Goal: Transaction & Acquisition: Purchase product/service

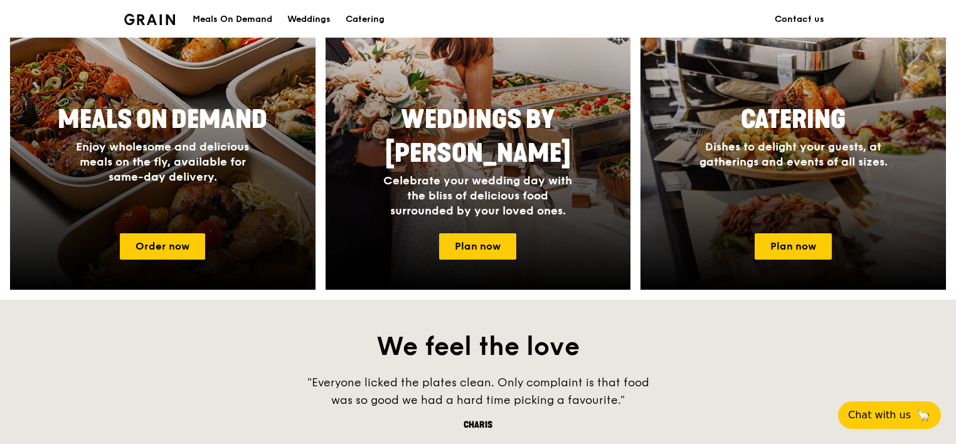
scroll to position [565, 0]
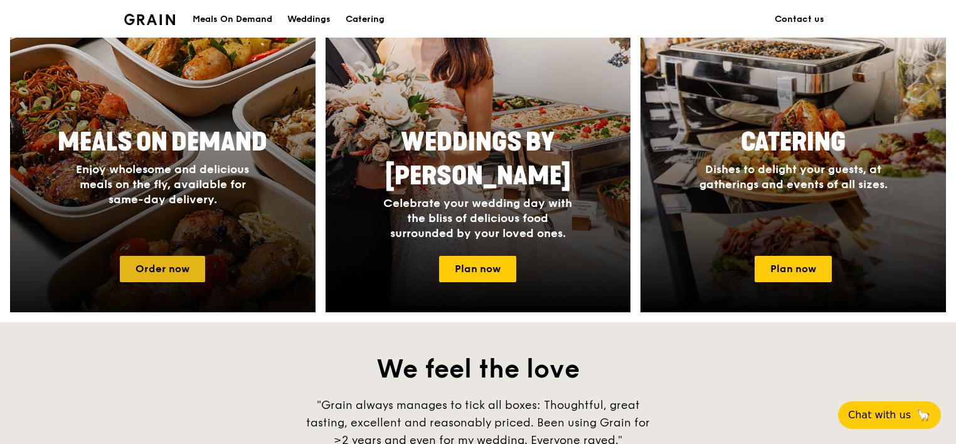
click at [159, 264] on link "Order now" at bounding box center [162, 269] width 85 height 26
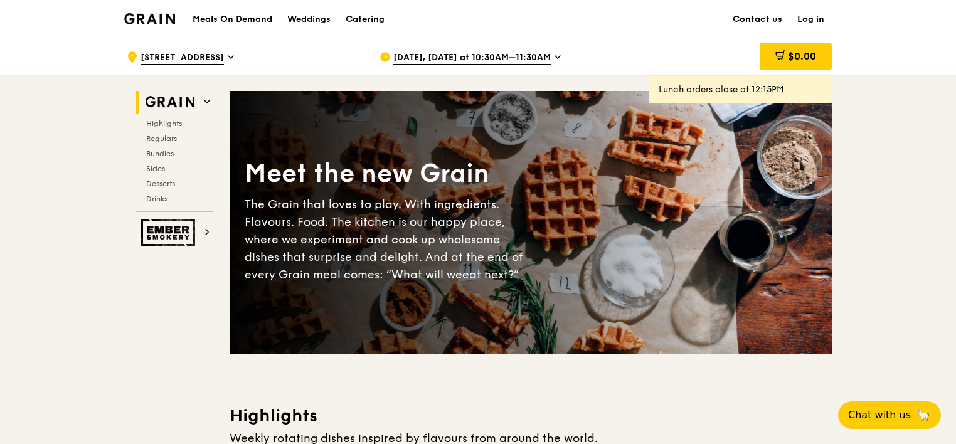
click at [476, 61] on span "[DATE], [DATE] at 10:30AM–11:30AM" at bounding box center [473, 58] width 158 height 14
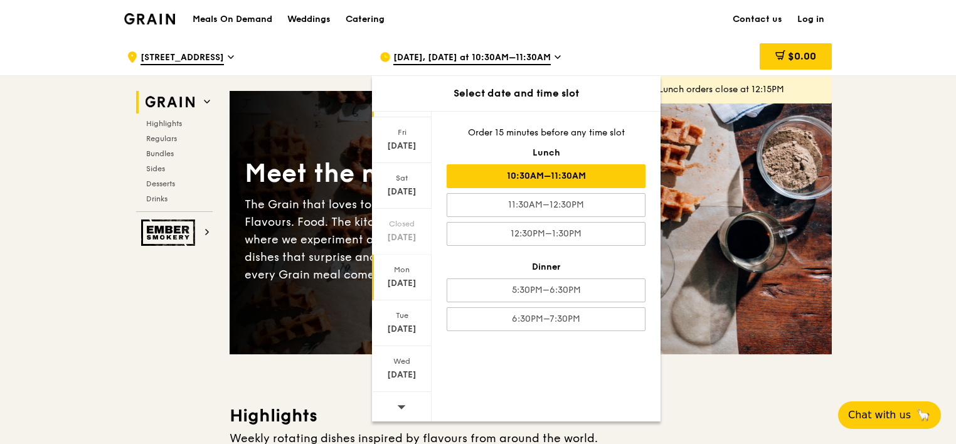
scroll to position [74, 0]
click at [397, 401] on icon at bounding box center [401, 405] width 9 height 9
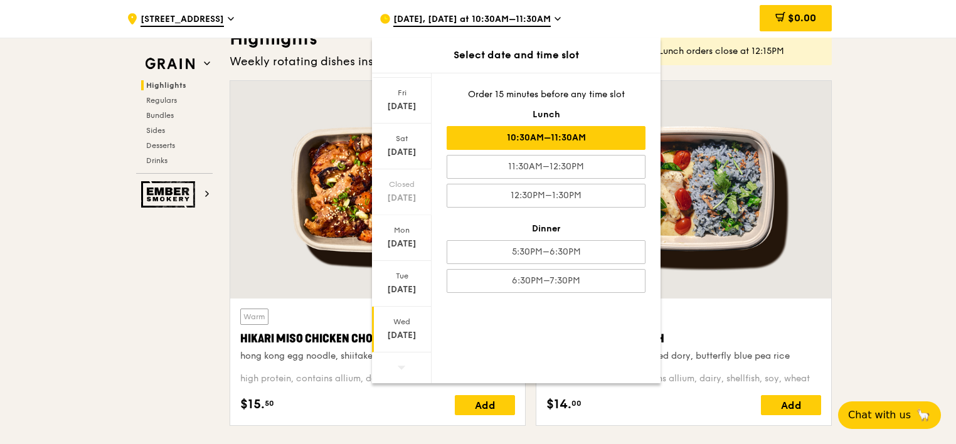
click at [400, 334] on div "[DATE]" at bounding box center [402, 335] width 56 height 13
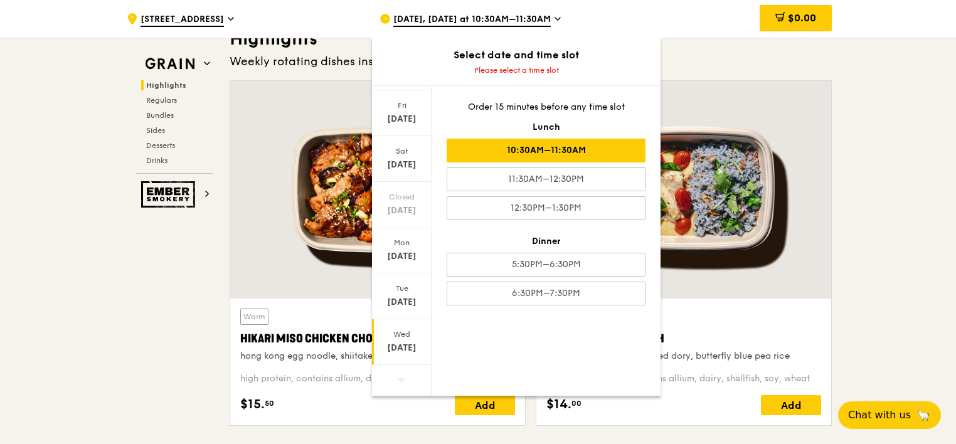
click at [552, 154] on div "10:30AM–11:30AM" at bounding box center [546, 151] width 199 height 24
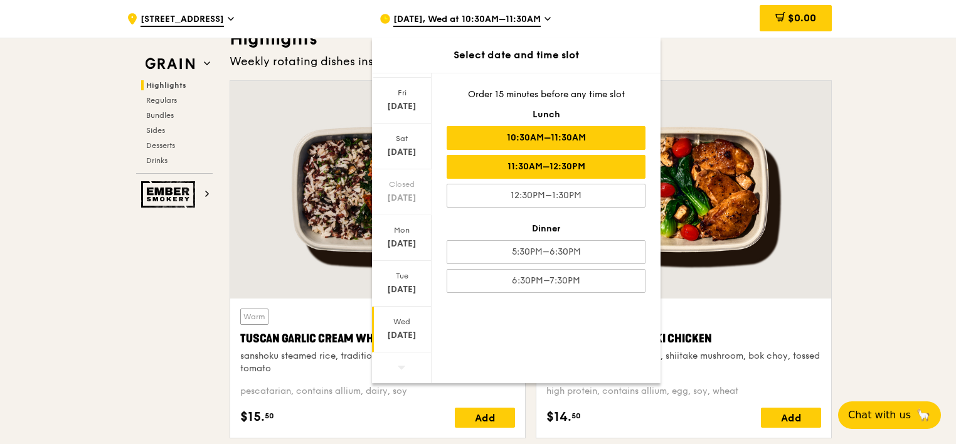
click at [579, 166] on div "11:30AM–12:30PM" at bounding box center [546, 167] width 199 height 24
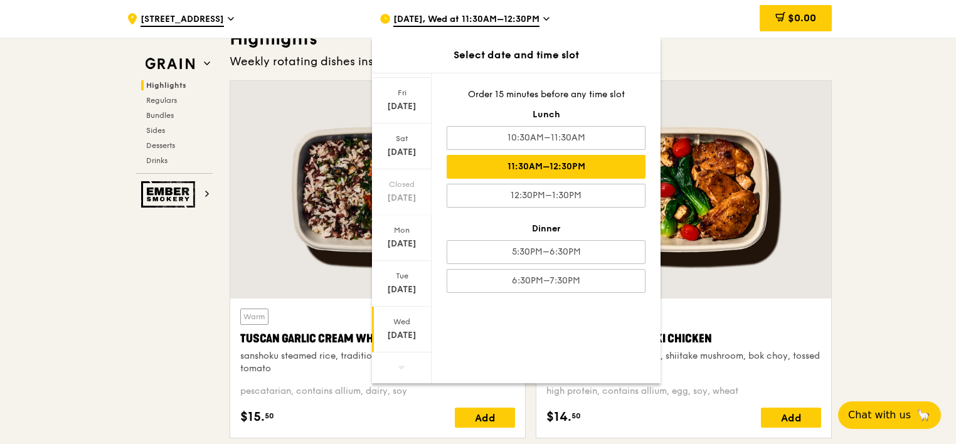
click at [569, 166] on div "11:30AM–12:30PM" at bounding box center [546, 167] width 199 height 24
click at [566, 168] on div "11:30AM–12:30PM" at bounding box center [546, 167] width 199 height 24
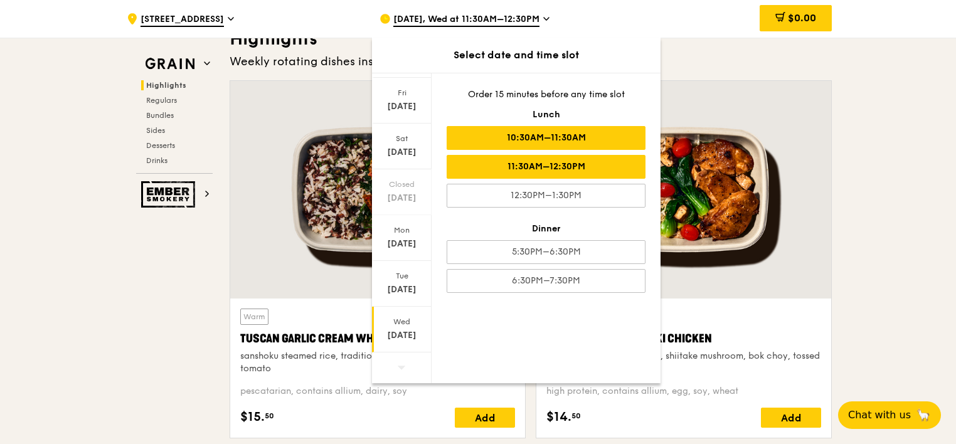
click at [572, 143] on div "10:30AM–11:30AM" at bounding box center [546, 138] width 199 height 24
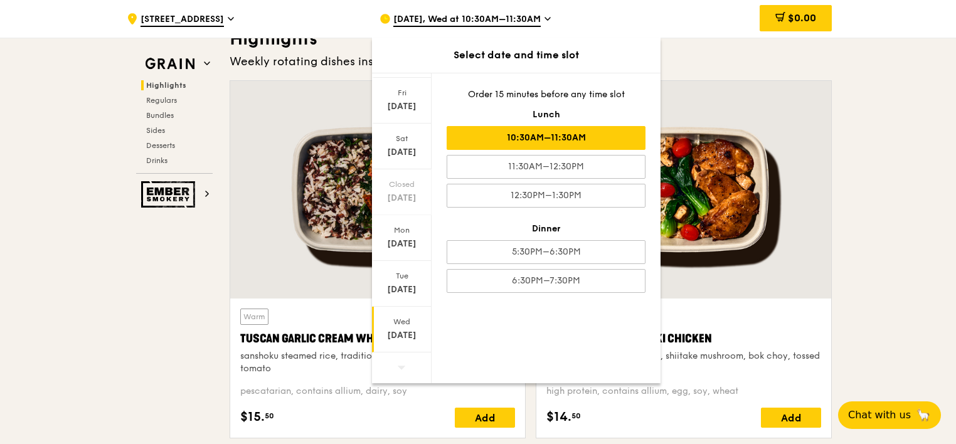
click at [575, 141] on div "10:30AM–11:30AM" at bounding box center [546, 138] width 199 height 24
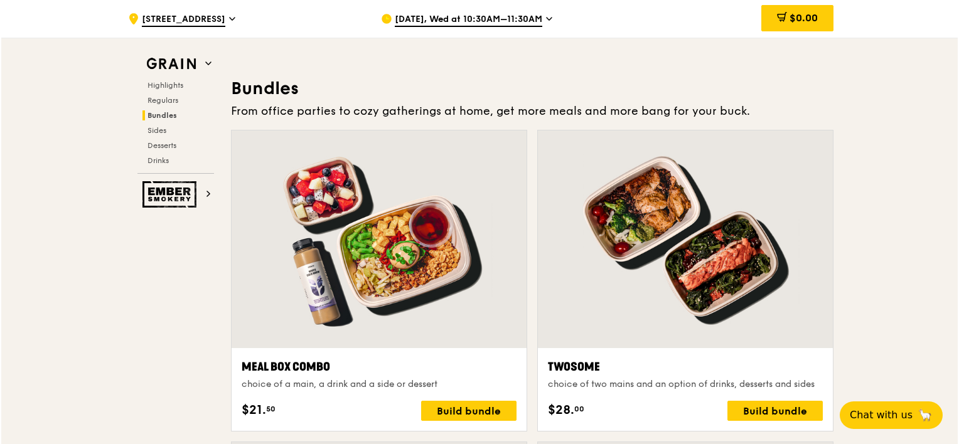
scroll to position [1820, 0]
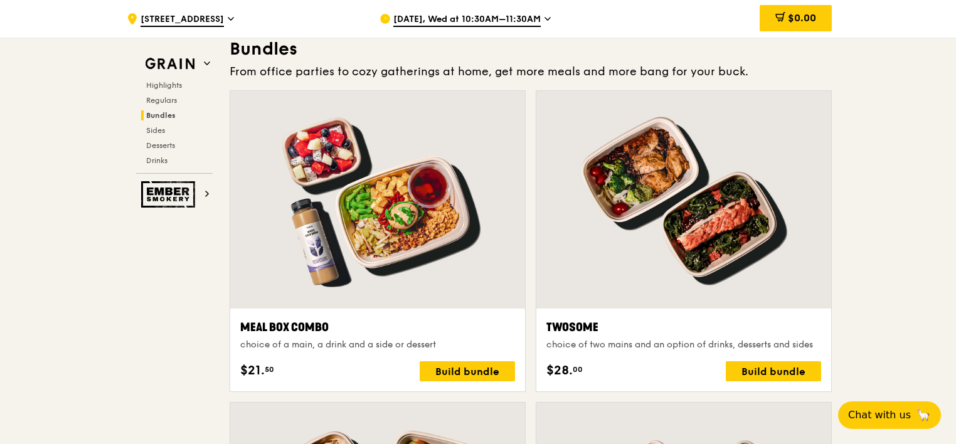
click at [758, 255] on div at bounding box center [684, 200] width 295 height 218
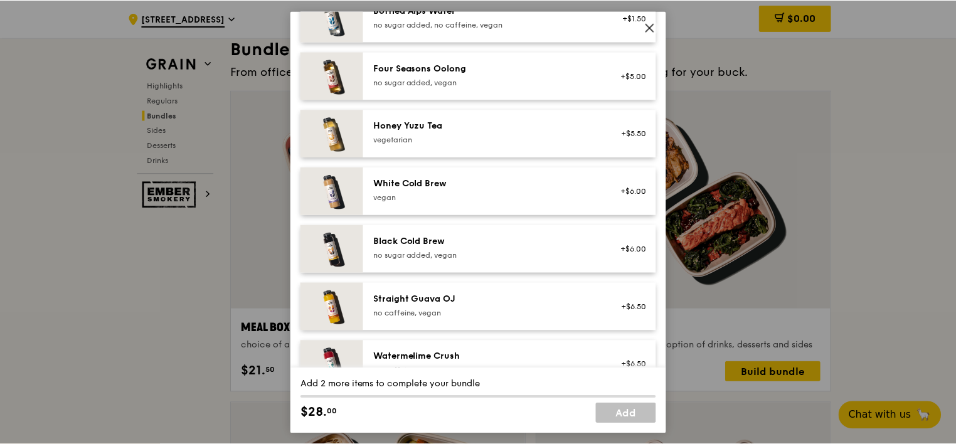
scroll to position [1506, 0]
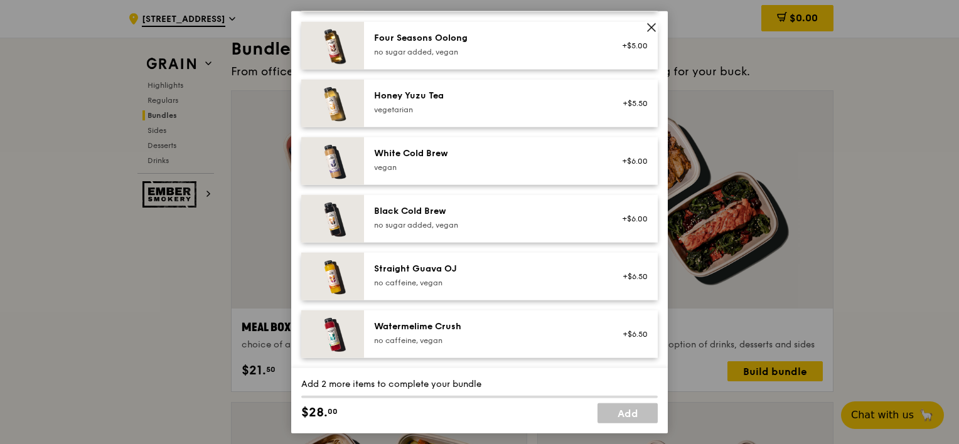
click at [651, 28] on icon at bounding box center [652, 28] width 8 height 8
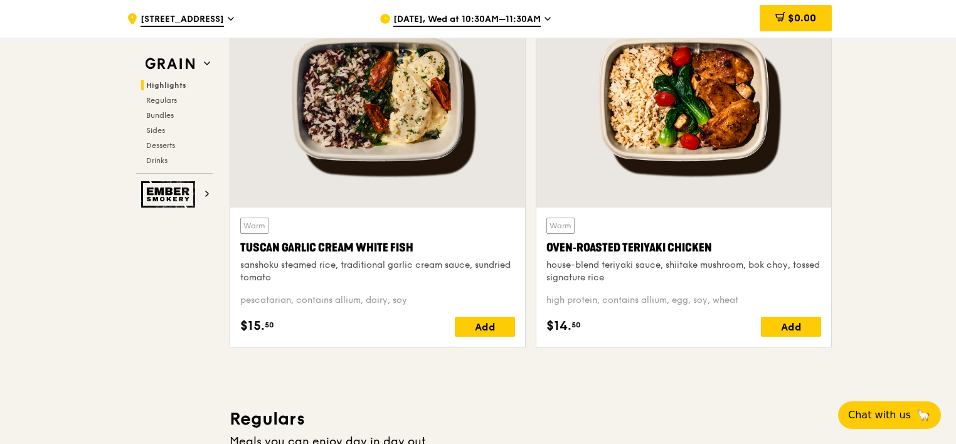
scroll to position [439, 0]
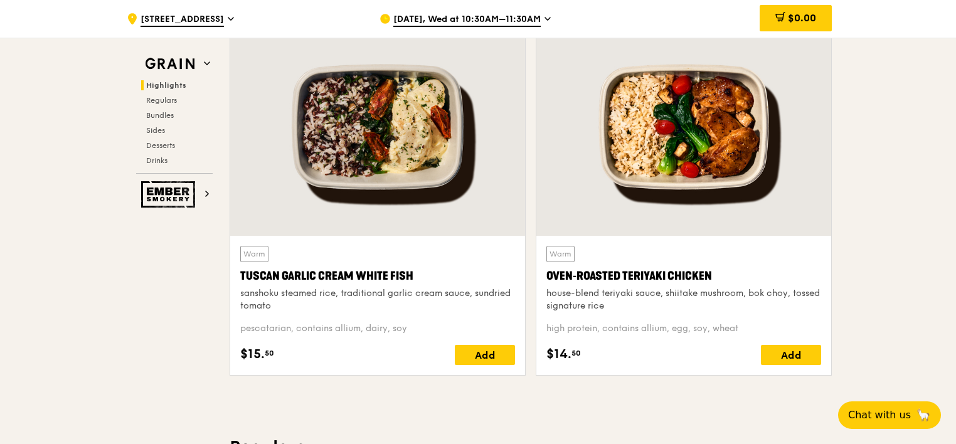
drag, startPoint x: 274, startPoint y: 306, endPoint x: 240, endPoint y: 282, distance: 42.0
click at [240, 282] on div "Warm Tuscan Garlic Cream White Fish sanshoku steamed rice, traditional garlic c…" at bounding box center [377, 279] width 275 height 67
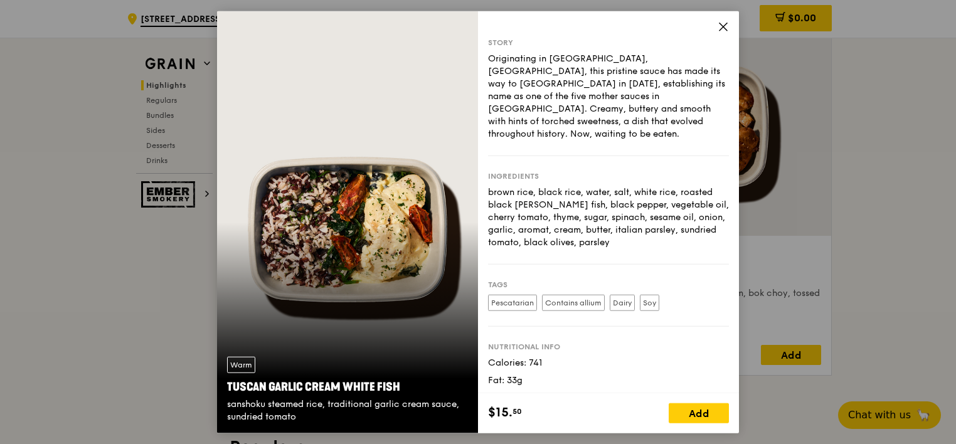
click at [725, 23] on icon at bounding box center [723, 26] width 11 height 11
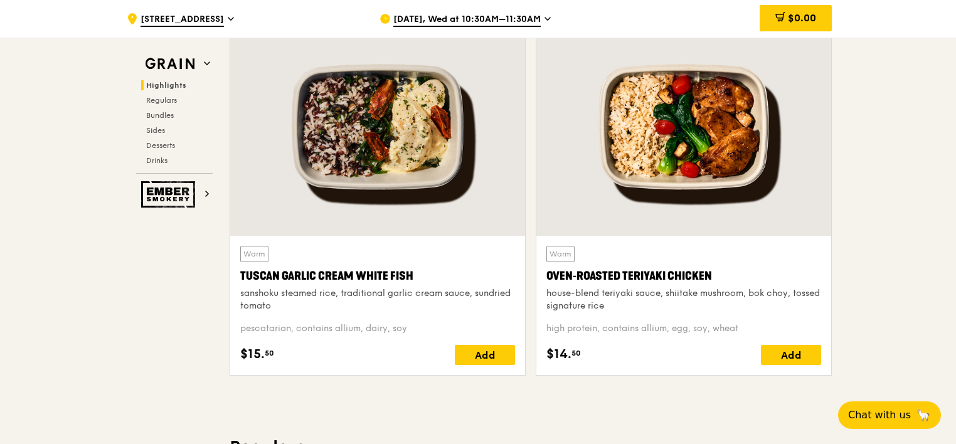
drag, startPoint x: 275, startPoint y: 306, endPoint x: 240, endPoint y: 296, distance: 35.9
click at [240, 296] on div "sanshoku steamed rice, traditional garlic cream sauce, sundried tomato" at bounding box center [377, 299] width 275 height 25
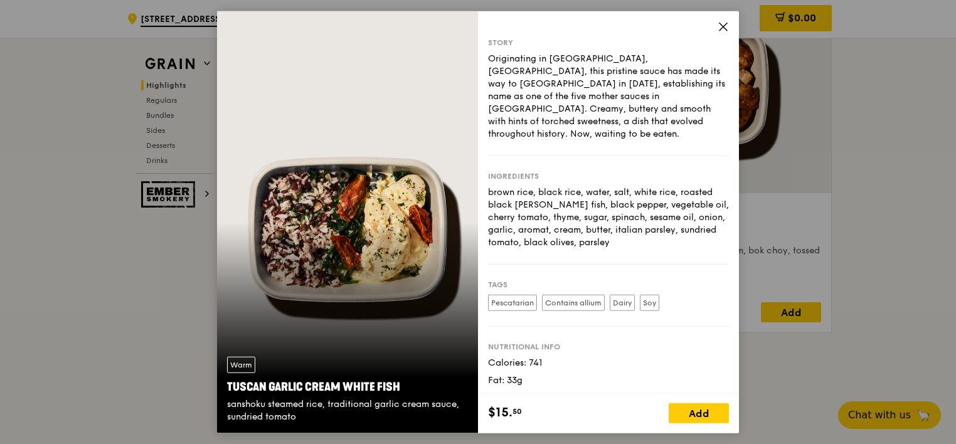
scroll to position [502, 0]
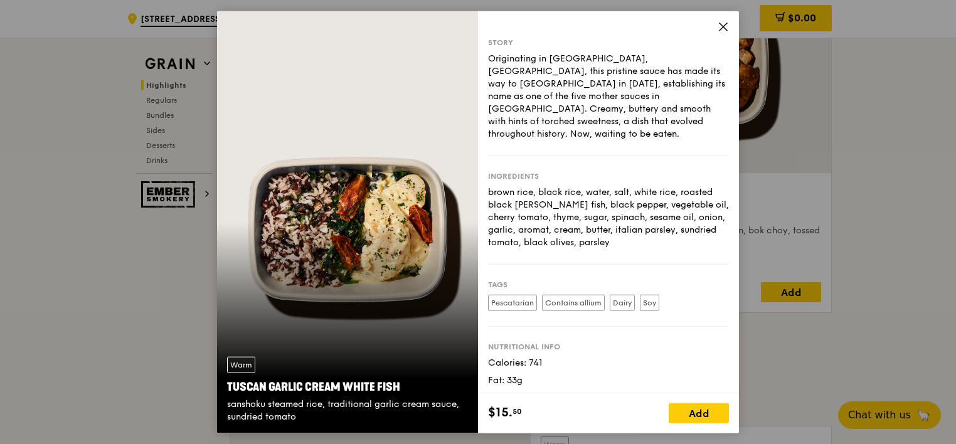
drag, startPoint x: 301, startPoint y: 417, endPoint x: 228, endPoint y: 390, distance: 77.4
click at [228, 390] on div "Warm Tuscan Garlic Cream White Fish sanshoku steamed rice, traditional garlic c…" at bounding box center [347, 389] width 261 height 87
copy div "Tuscan Garlic Cream White Fish sanshoku steamed rice, traditional garlic cream …"
click at [718, 22] on icon at bounding box center [723, 26] width 11 height 11
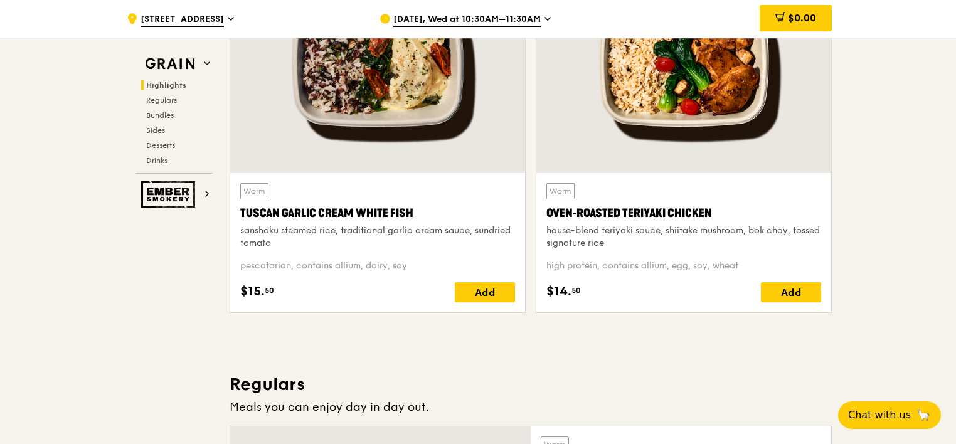
click at [650, 208] on div "Oven‑Roasted Teriyaki Chicken" at bounding box center [684, 214] width 275 height 18
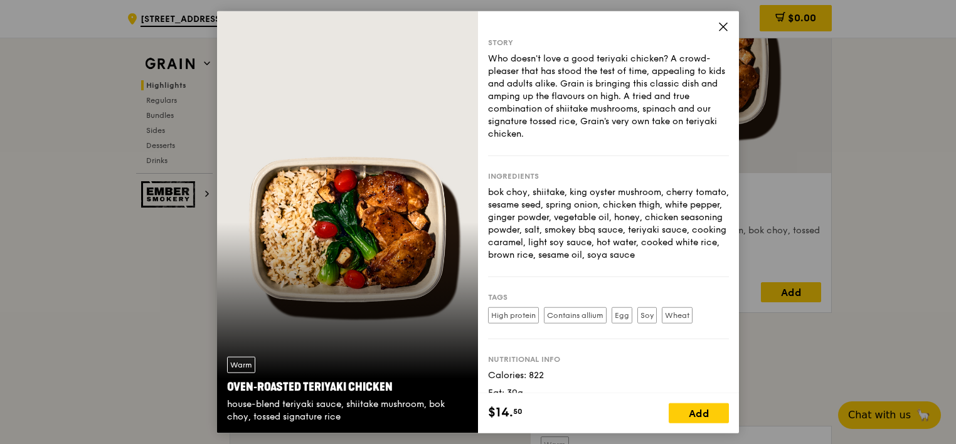
drag, startPoint x: 343, startPoint y: 417, endPoint x: 227, endPoint y: 391, distance: 119.7
click at [227, 391] on div "Warm Oven‑Roasted Teriyaki Chicken house-blend teriyaki sauce, shiitake mushroo…" at bounding box center [347, 389] width 261 height 87
copy div "Oven‑Roasted Teriyaki Chicken house-blend teriyaki sauce, shiitake mushroom, bo…"
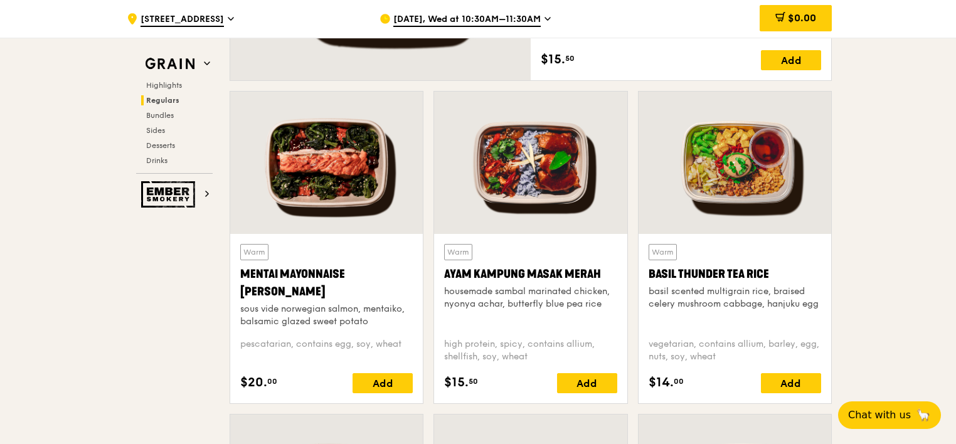
scroll to position [1130, 0]
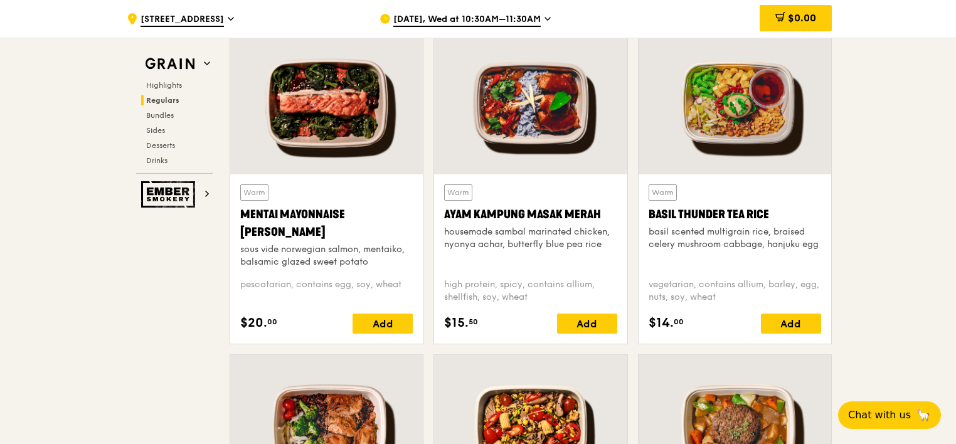
click at [717, 281] on div "vegetarian, contains allium, barley, egg, nuts, soy, wheat" at bounding box center [735, 291] width 173 height 25
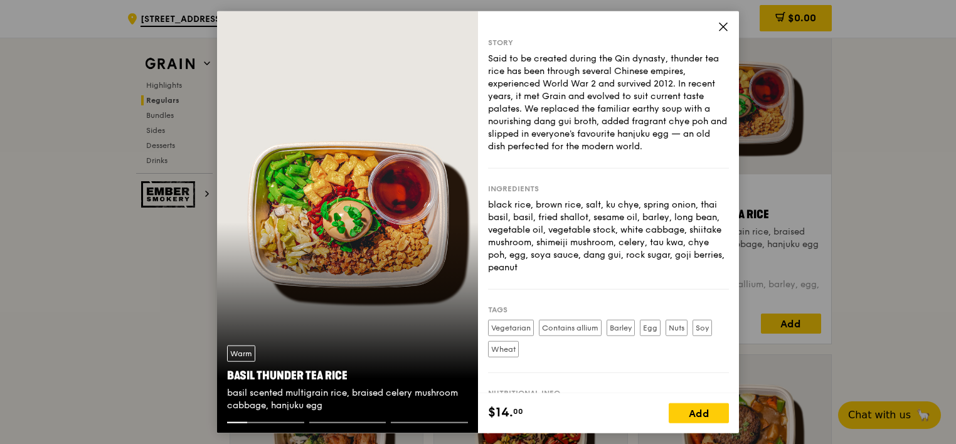
drag, startPoint x: 329, startPoint y: 407, endPoint x: 227, endPoint y: 378, distance: 106.1
click at [227, 378] on div "Warm Basil Thunder Tea Rice basil scented multigrain rice, braised celery mushr…" at bounding box center [347, 378] width 261 height 87
copy div "Basil Thunder Tea Rice basil scented multigrain rice, braised celery mushroom c…"
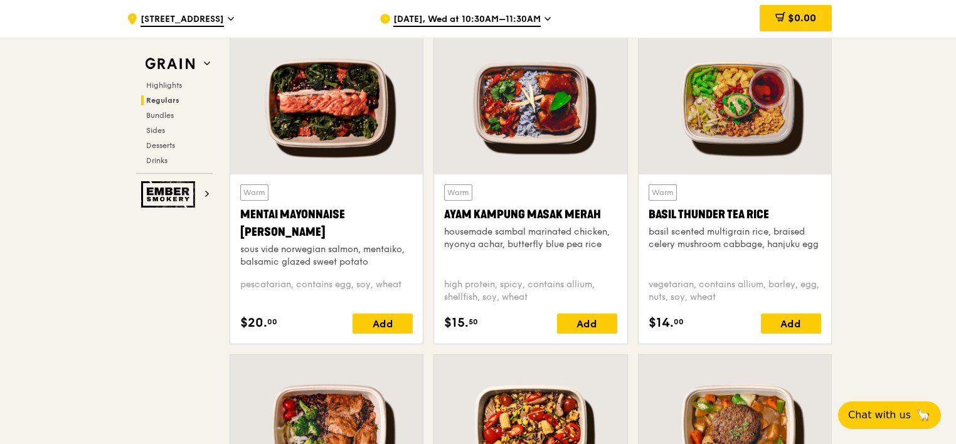
click at [332, 250] on div "sous vide norwegian salmon, mentaiko, balsamic glazed sweet potato" at bounding box center [326, 256] width 173 height 25
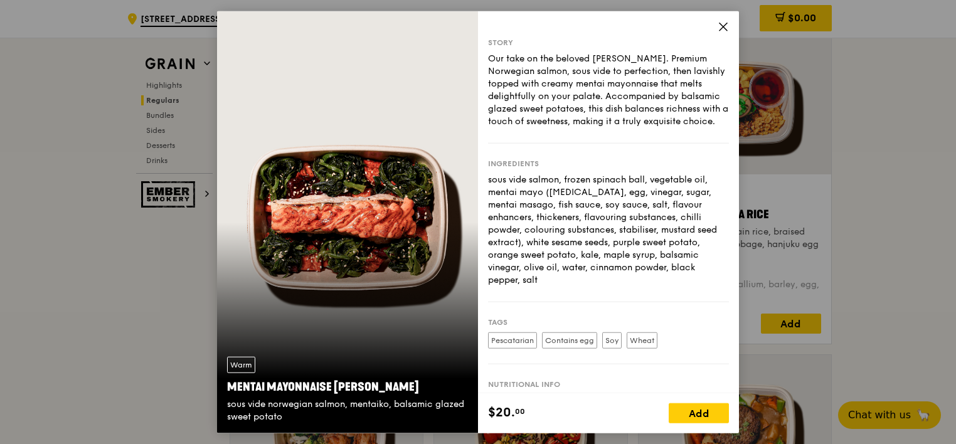
drag, startPoint x: 284, startPoint y: 417, endPoint x: 228, endPoint y: 393, distance: 60.7
click at [228, 393] on div "Warm Mentai Mayonnaise Aburi Salmon sous vide norwegian salmon, mentaiko, balsa…" at bounding box center [347, 389] width 261 height 87
copy div "Mentai Mayonnaise Aburi Salmon sous vide norwegian salmon, mentaiko, balsamic g…"
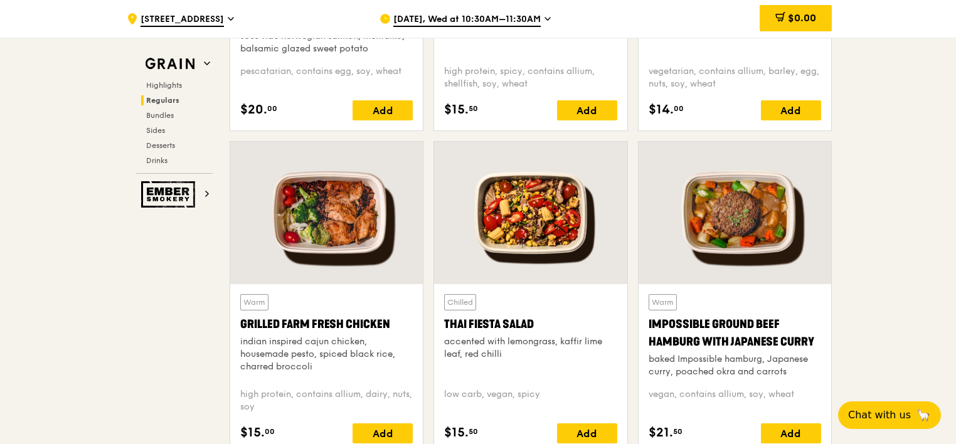
scroll to position [1381, 0]
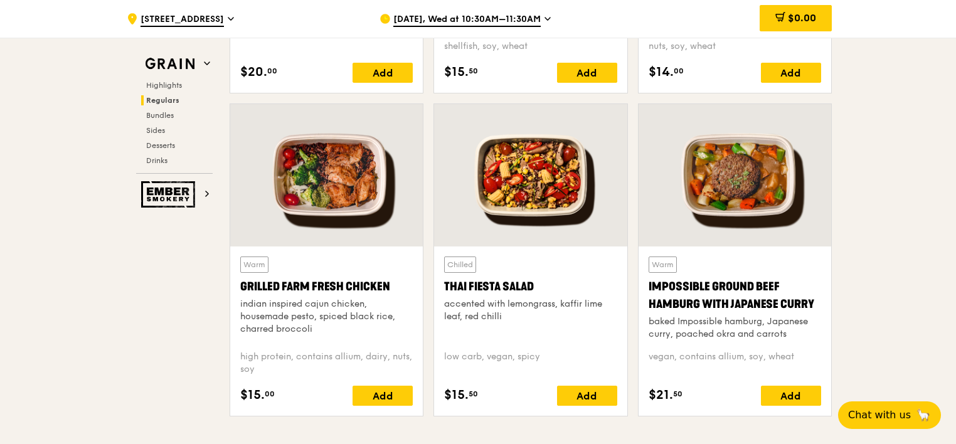
click at [701, 289] on div "Impossible Ground Beef Hamburg with Japanese Curry" at bounding box center [735, 295] width 173 height 35
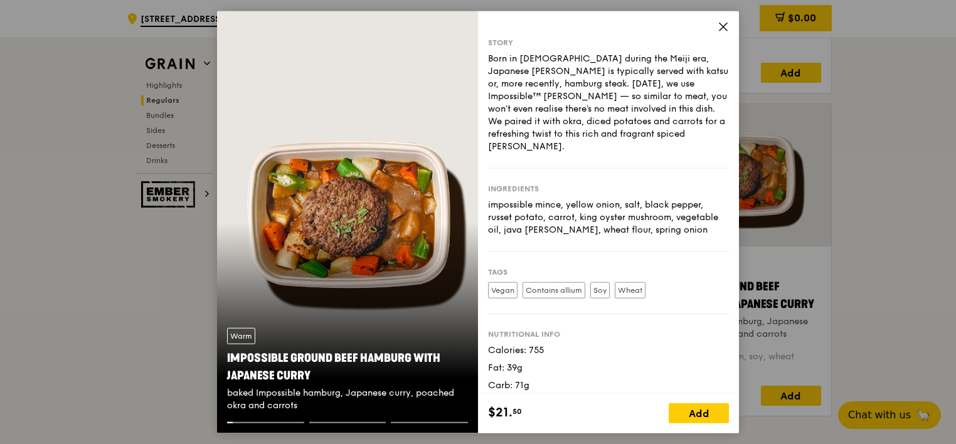
click at [317, 378] on div "Impossible Ground Beef Hamburg with Japanese Curry" at bounding box center [347, 366] width 241 height 35
drag, startPoint x: 309, startPoint y: 405, endPoint x: 227, endPoint y: 362, distance: 92.6
click at [227, 362] on div "Warm Impossible Ground Beef Hamburg with Japanese Curry baked Impossible hambur…" at bounding box center [347, 370] width 261 height 104
copy div "Impossible Ground Beef Hamburg with Japanese Curry baked Impossible hamburg, Ja…"
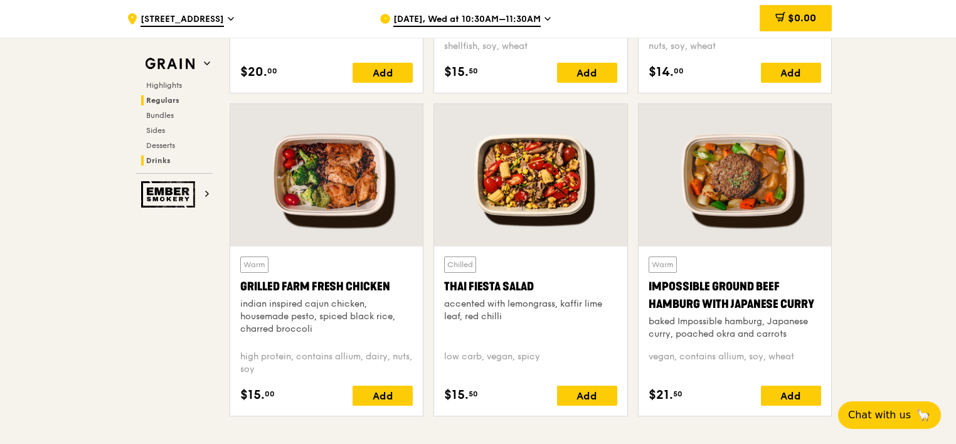
click at [155, 163] on span "Drinks" at bounding box center [158, 160] width 24 height 9
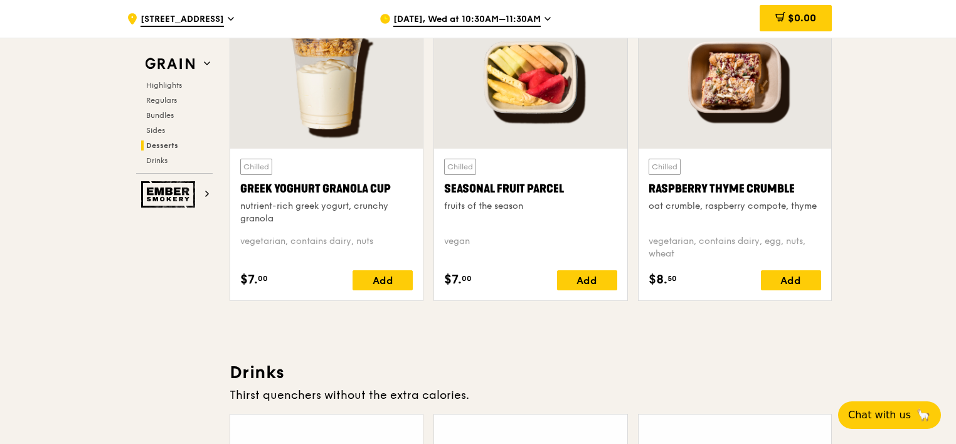
scroll to position [4340, 0]
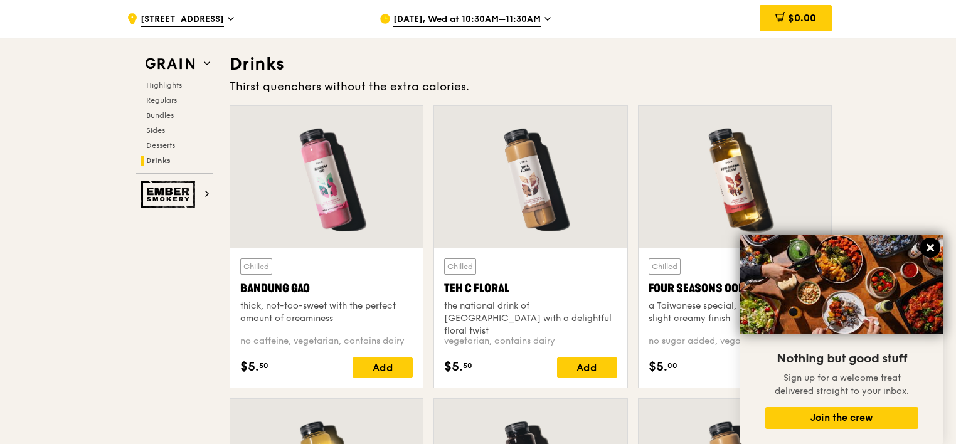
click at [929, 249] on icon at bounding box center [931, 248] width 8 height 8
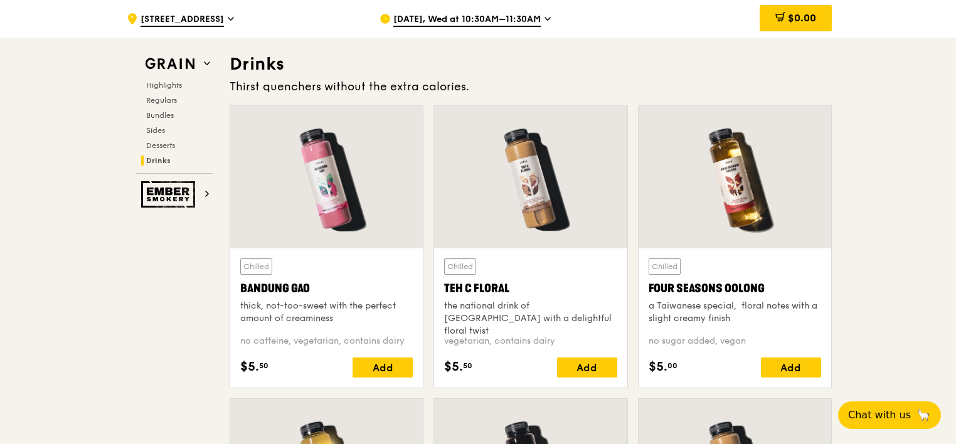
drag, startPoint x: 336, startPoint y: 316, endPoint x: 242, endPoint y: 286, distance: 98.8
click at [242, 286] on div "Chilled Bandung Gao thick, not-too-sweet with the perfect amount of creaminess" at bounding box center [326, 292] width 173 height 67
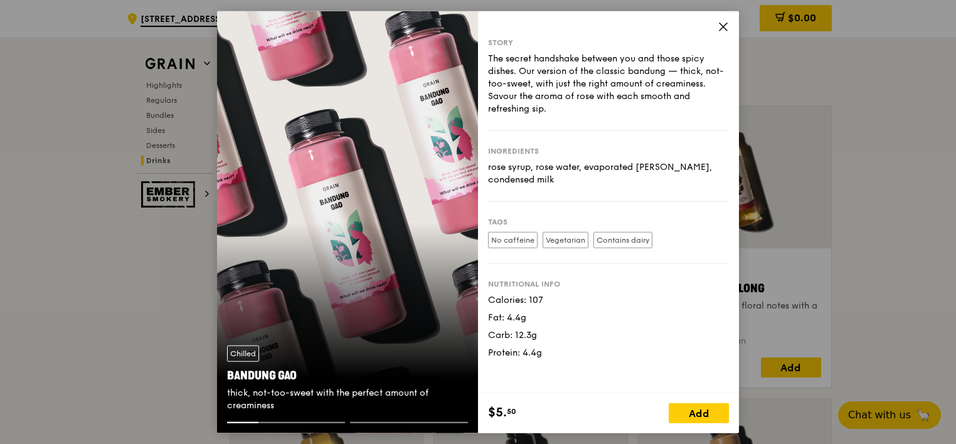
drag, startPoint x: 279, startPoint y: 402, endPoint x: 227, endPoint y: 377, distance: 57.8
click at [227, 377] on div "Chilled Bandung Gao thick, not-too-sweet with the perfect amount of creaminess" at bounding box center [347, 378] width 261 height 87
copy div "Bandung Gao thick, not-too-sweet with the perfect amount of creaminess"
click at [726, 28] on icon at bounding box center [723, 26] width 11 height 11
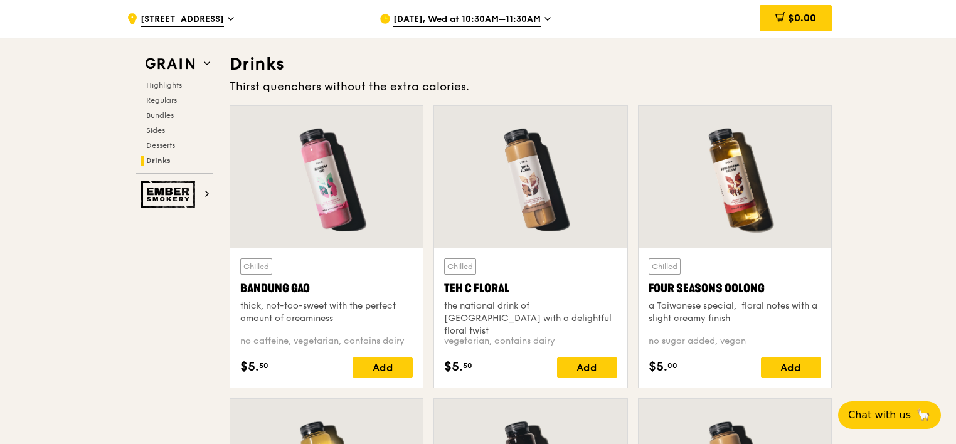
click at [523, 312] on div "the national drink of [GEOGRAPHIC_DATA] with a delightful floral twist" at bounding box center [530, 319] width 173 height 38
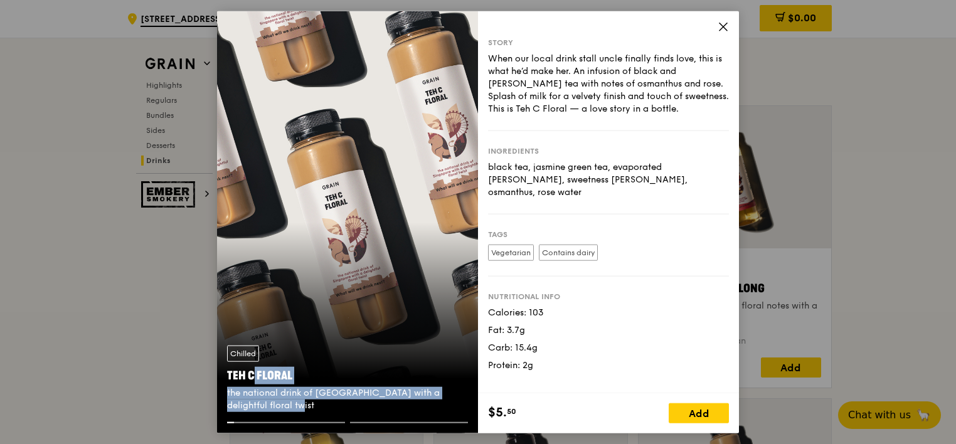
drag, startPoint x: 255, startPoint y: 409, endPoint x: 227, endPoint y: 381, distance: 39.5
click at [227, 381] on div "Chilled Teh C Floral the national drink of Singapore with a delightful floral t…" at bounding box center [347, 378] width 261 height 87
copy div "Teh C Floral the national drink of Singapore with a delightful floral twist"
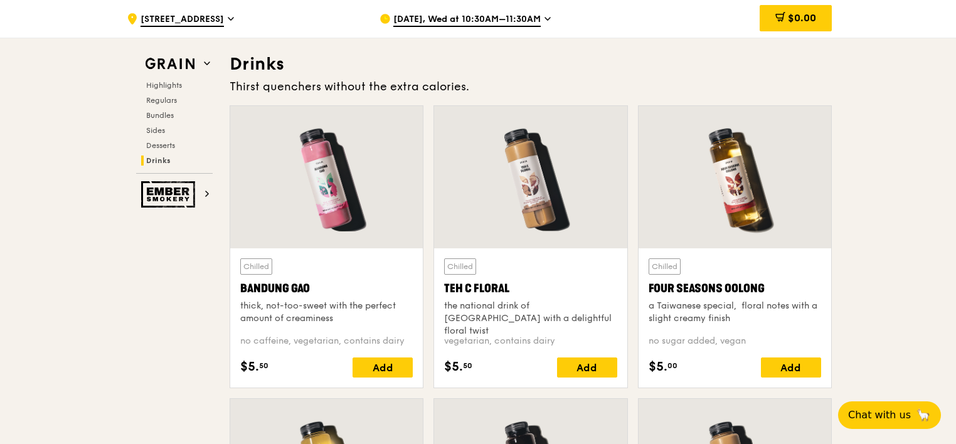
click at [747, 267] on div "Chilled Four Seasons Oolong a Taiwanese special,  floral notes with a slight cr…" at bounding box center [735, 292] width 173 height 67
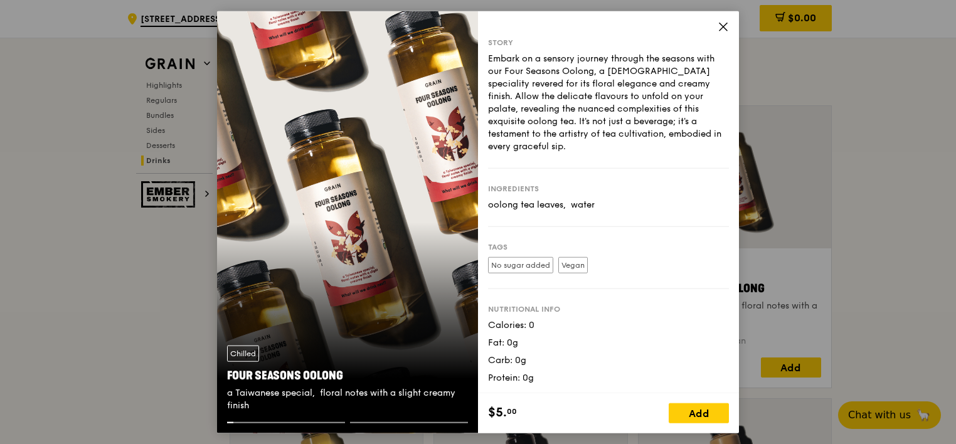
drag, startPoint x: 255, startPoint y: 408, endPoint x: 221, endPoint y: 382, distance: 42.9
click at [221, 382] on div "Chilled Four Seasons Oolong a Taiwanese special,  floral notes with a slight cr…" at bounding box center [347, 378] width 261 height 87
copy div "Four Seasons Oolong a Taiwanese special,  floral notes with a slight creamy fin…"
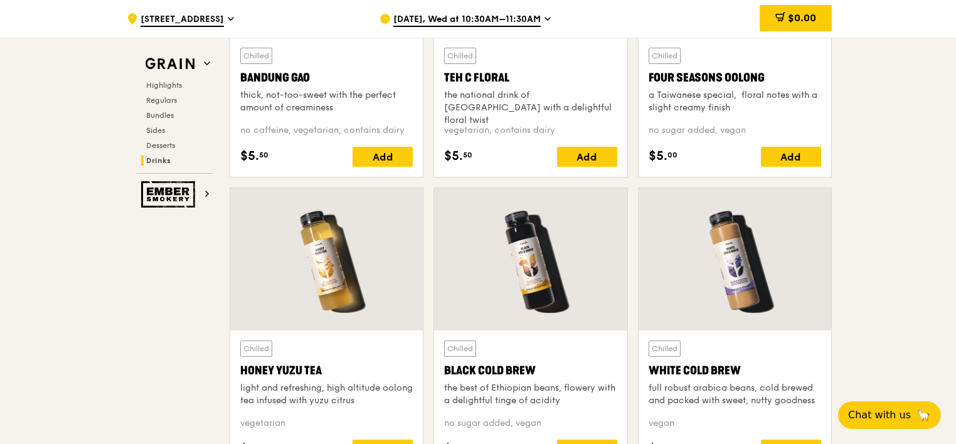
scroll to position [4591, 0]
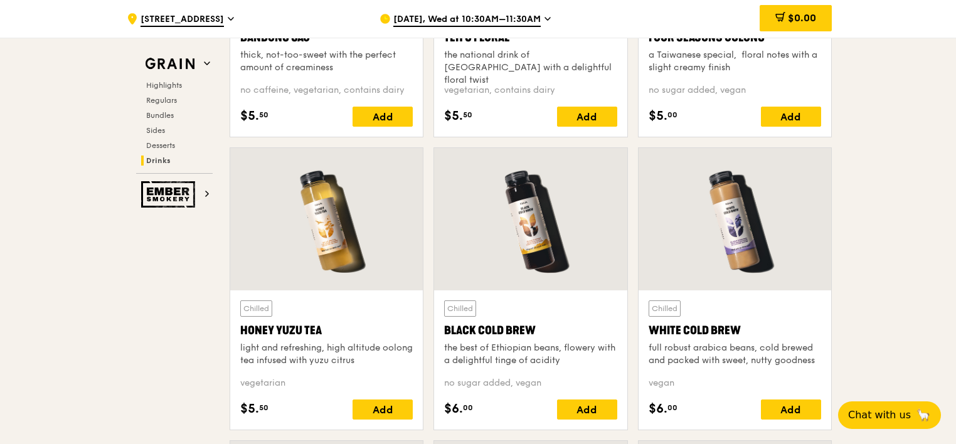
click at [341, 351] on div "light and refreshing, high altitude oolong tea infused with yuzu citrus" at bounding box center [326, 354] width 173 height 25
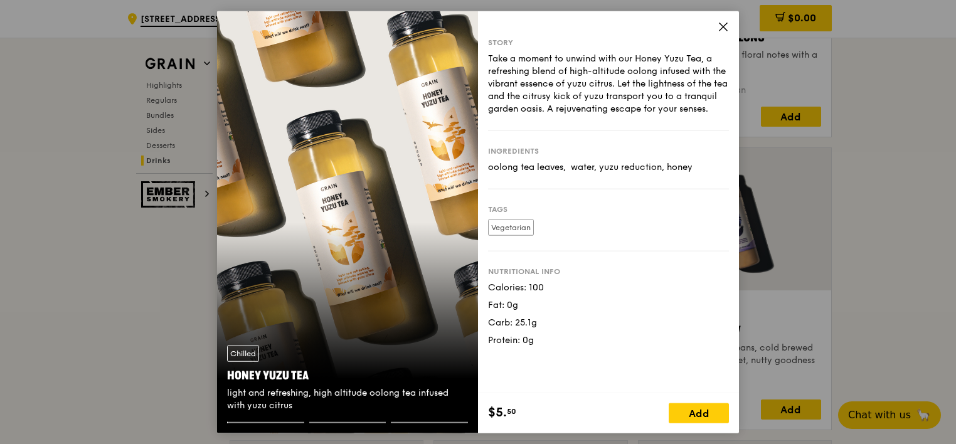
drag, startPoint x: 296, startPoint y: 407, endPoint x: 227, endPoint y: 378, distance: 75.7
click at [227, 378] on div "Chilled Honey Yuzu Tea light and refreshing, high altitude oolong tea infused w…" at bounding box center [347, 378] width 261 height 87
copy div "Honey Yuzu Tea light and refreshing, high altitude oolong tea infused with yuzu…"
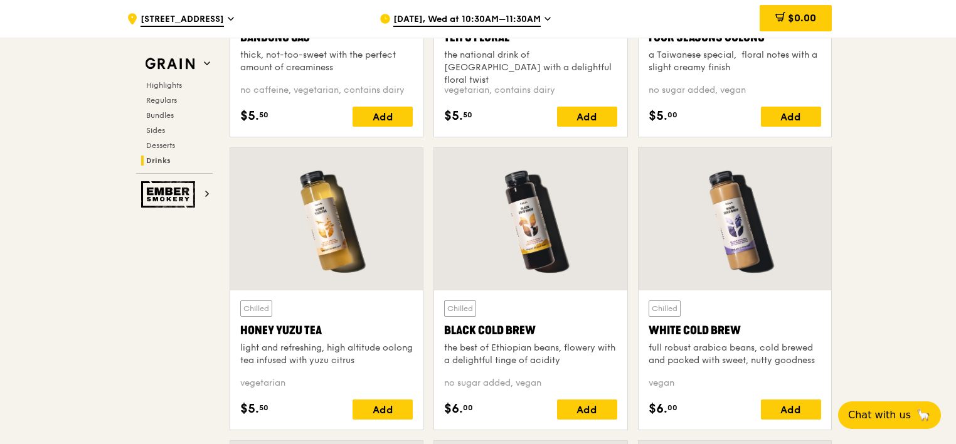
click at [515, 328] on div "Black Cold Brew" at bounding box center [530, 331] width 173 height 18
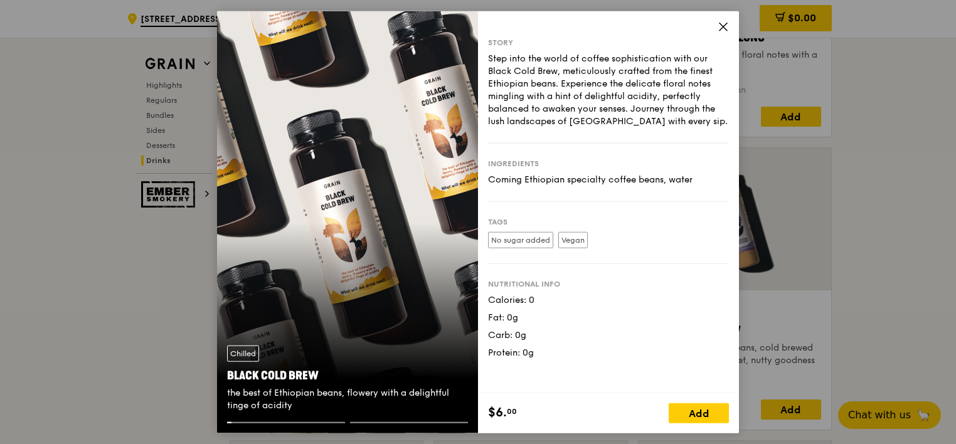
drag, startPoint x: 301, startPoint y: 404, endPoint x: 226, endPoint y: 374, distance: 80.9
click at [226, 374] on div "Chilled Black Cold Brew the best of Ethiopian beans, flowery with a delightful …" at bounding box center [347, 378] width 261 height 87
copy div "Black Cold Brew the best of Ethiopian beans, flowery with a delightful tinge of…"
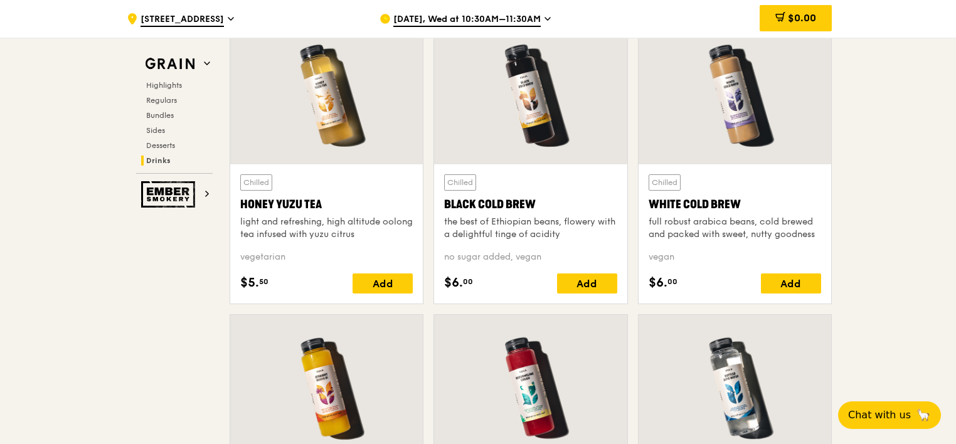
scroll to position [4842, 0]
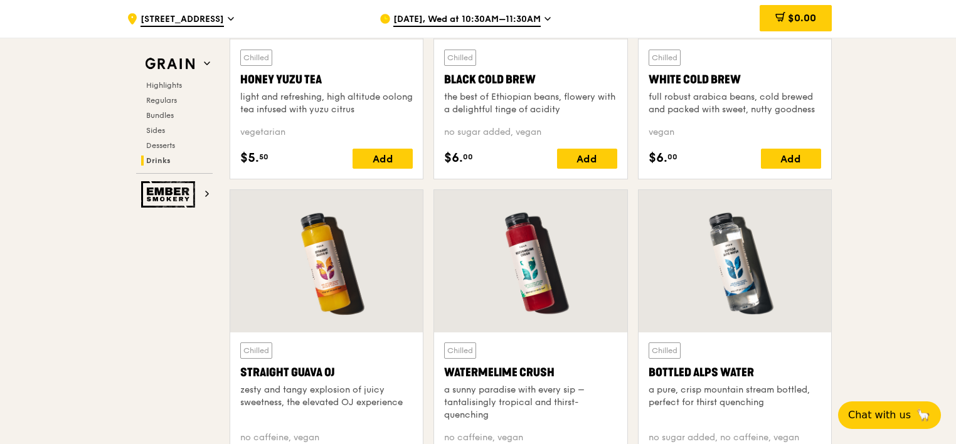
click at [725, 323] on div at bounding box center [735, 261] width 193 height 142
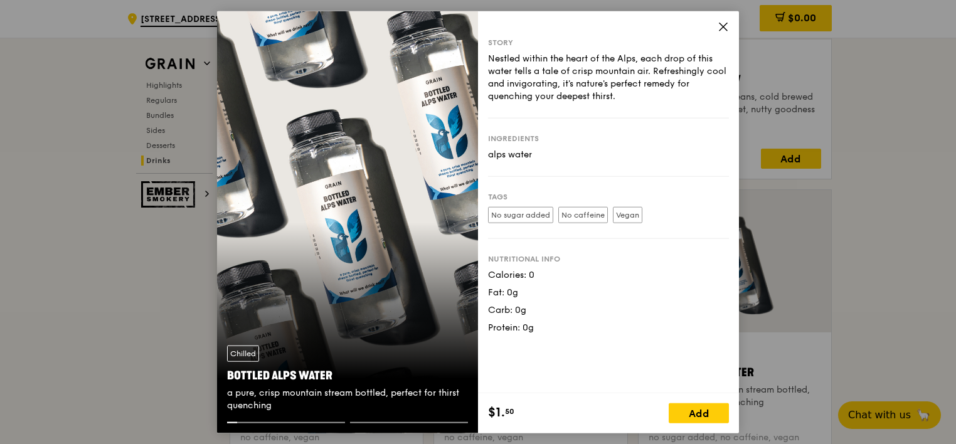
drag, startPoint x: 276, startPoint y: 408, endPoint x: 225, endPoint y: 380, distance: 58.4
click at [225, 380] on div "Chilled Bottled Alps Water a pure, crisp mountain stream bottled, perfect for t…" at bounding box center [347, 378] width 261 height 87
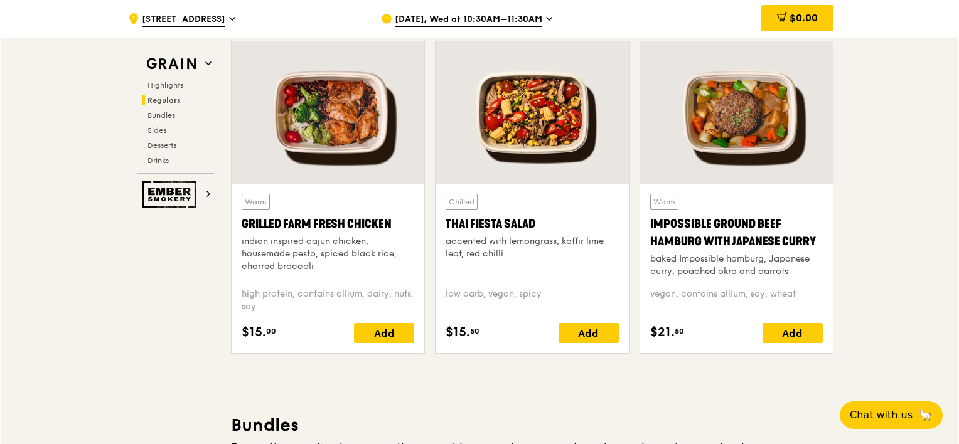
scroll to position [1883, 0]
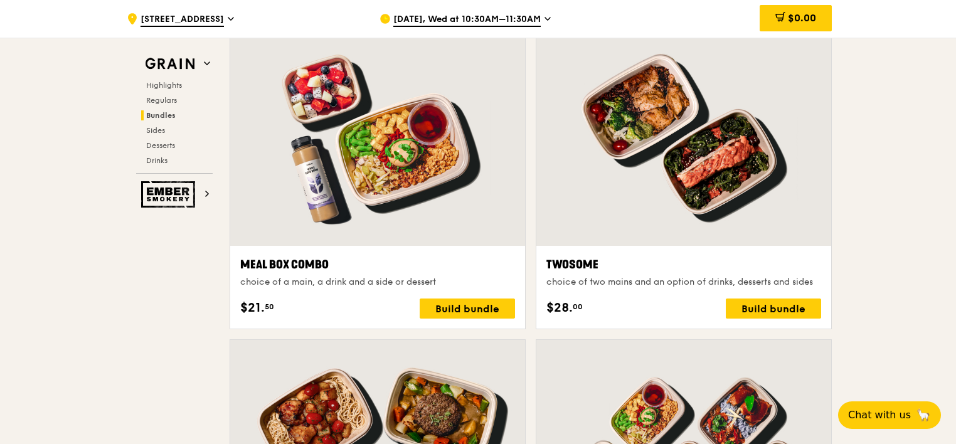
click at [639, 168] on div at bounding box center [684, 137] width 295 height 218
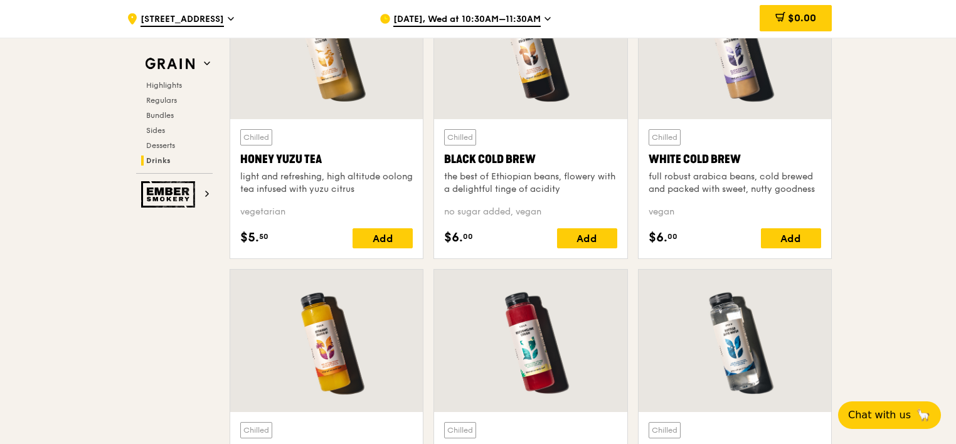
scroll to position [4723, 0]
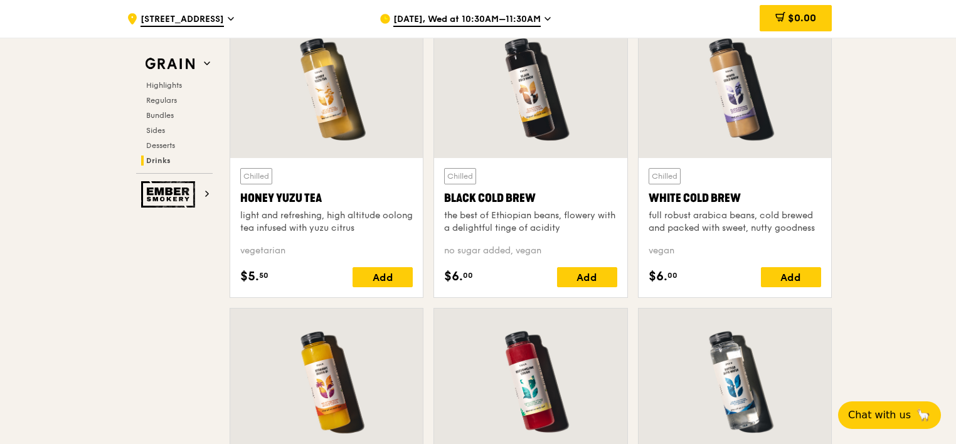
click at [713, 216] on div "full robust arabica beans, cold brewed and packed with sweet, nutty goodness" at bounding box center [735, 222] width 173 height 25
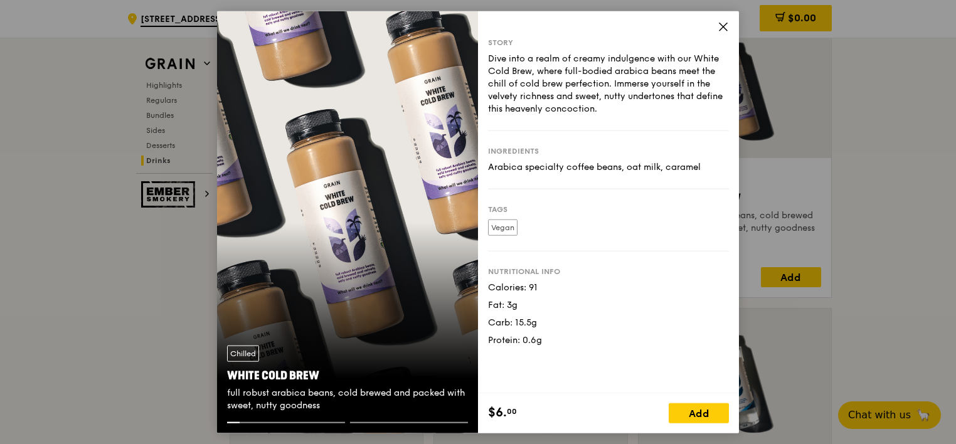
drag, startPoint x: 332, startPoint y: 405, endPoint x: 230, endPoint y: 378, distance: 105.6
click at [230, 378] on div "Chilled White Cold Brew full robust arabica beans, cold brewed and packed with …" at bounding box center [347, 378] width 261 height 87
click at [722, 24] on icon at bounding box center [723, 26] width 11 height 11
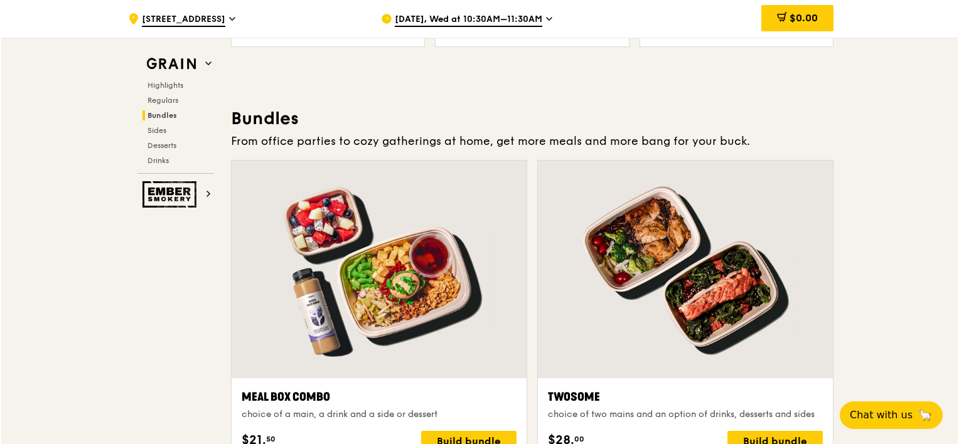
scroll to position [1899, 0]
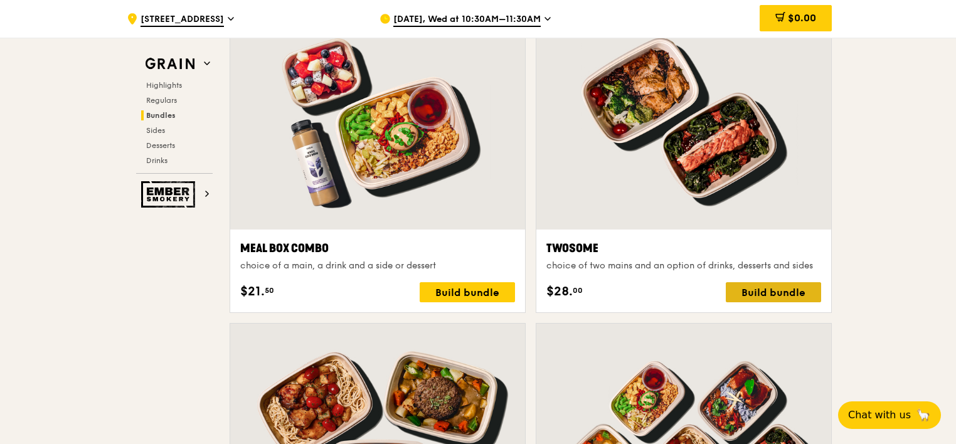
click at [766, 291] on div "Build bundle" at bounding box center [773, 292] width 95 height 20
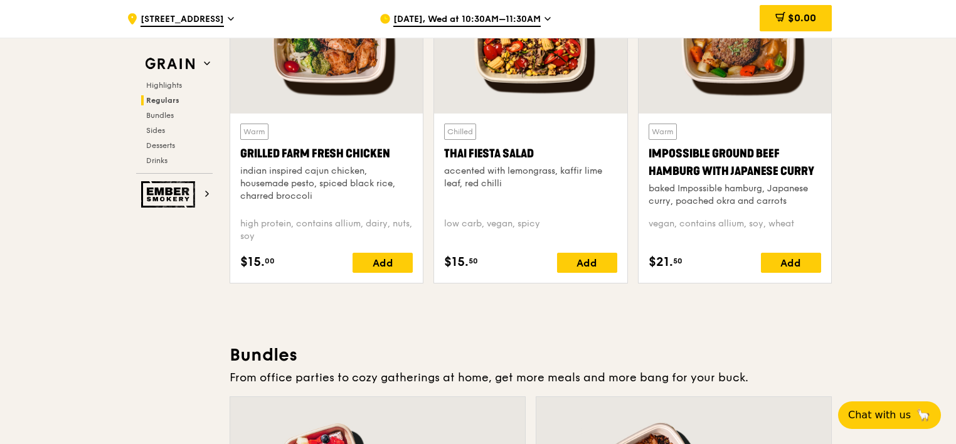
scroll to position [1460, 0]
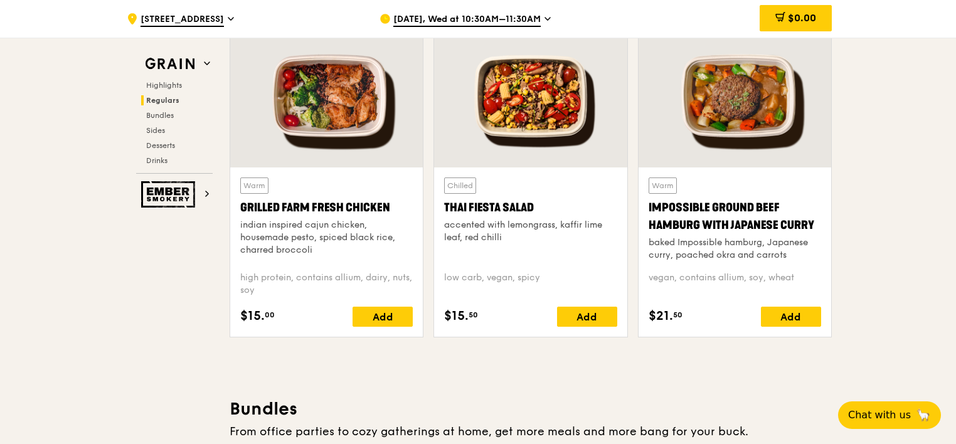
click at [509, 232] on div "accented with lemongrass, kaffir lime leaf, red chilli" at bounding box center [530, 231] width 173 height 25
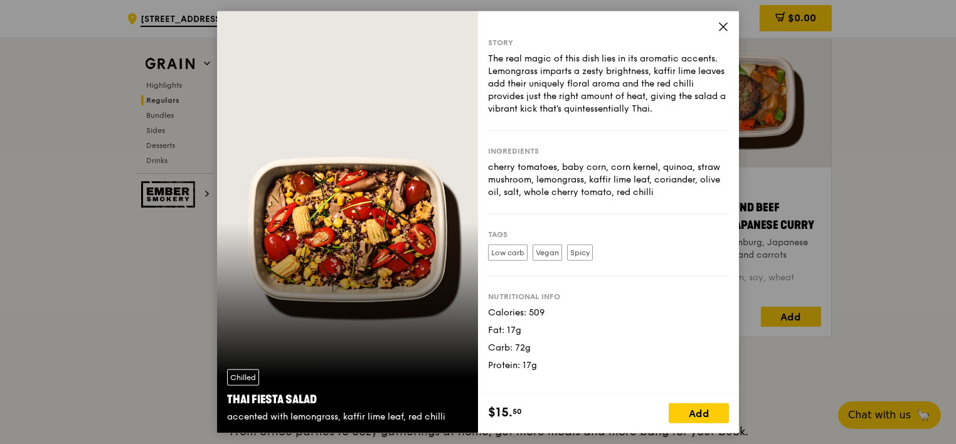
drag, startPoint x: 459, startPoint y: 415, endPoint x: 228, endPoint y: 402, distance: 231.3
click at [228, 402] on div "Chilled Thai Fiesta Salad accented with lemongrass, kaffir lime leaf, red chilli" at bounding box center [347, 396] width 261 height 74
copy div "Thai Fiesta Salad accented with lemongrass, kaffir lime leaf, red chilli"
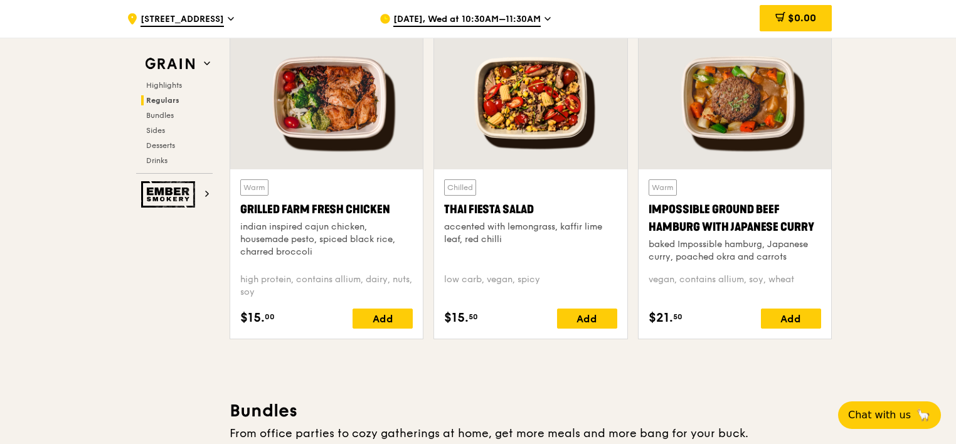
click at [331, 236] on div "indian inspired cajun chicken, housemade pesto, spiced black rice, charred broc…" at bounding box center [326, 240] width 173 height 38
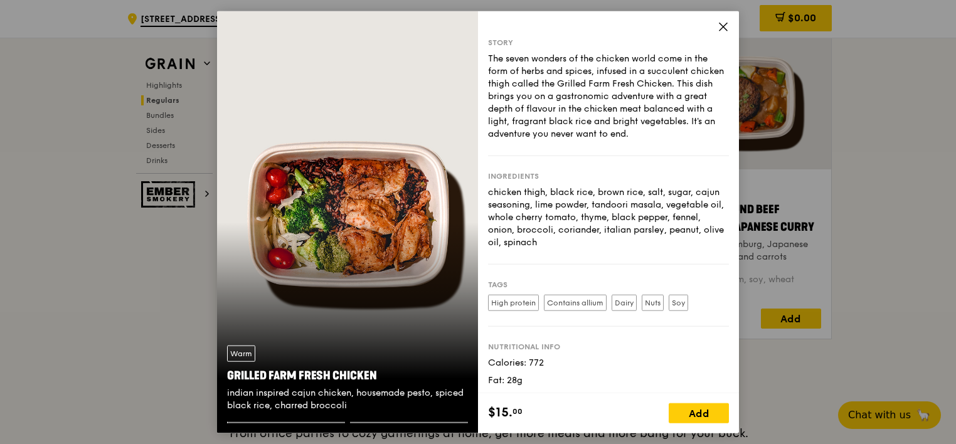
drag, startPoint x: 356, startPoint y: 405, endPoint x: 225, endPoint y: 376, distance: 135.1
click at [225, 376] on div "Warm Grilled Farm Fresh Chicken indian inspired cajun chicken, housemade pesto,…" at bounding box center [347, 378] width 261 height 87
copy div "Grilled Farm Fresh Chicken indian inspired cajun chicken, housemade pesto, spic…"
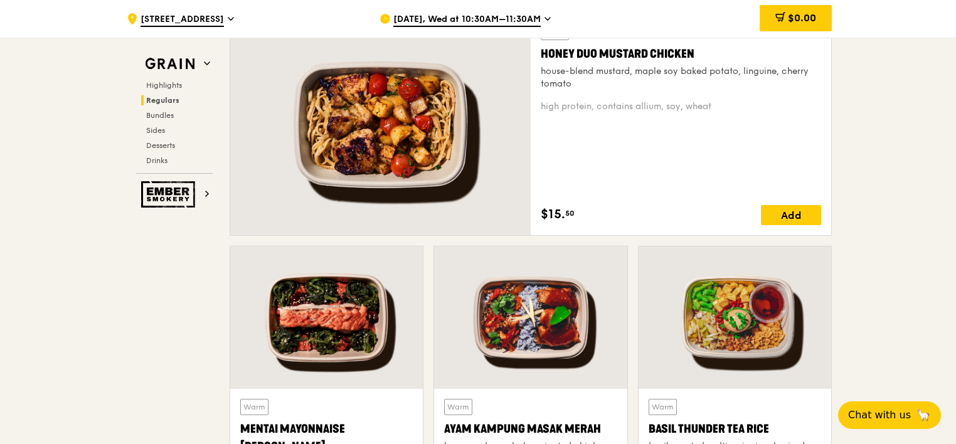
scroll to position [893, 0]
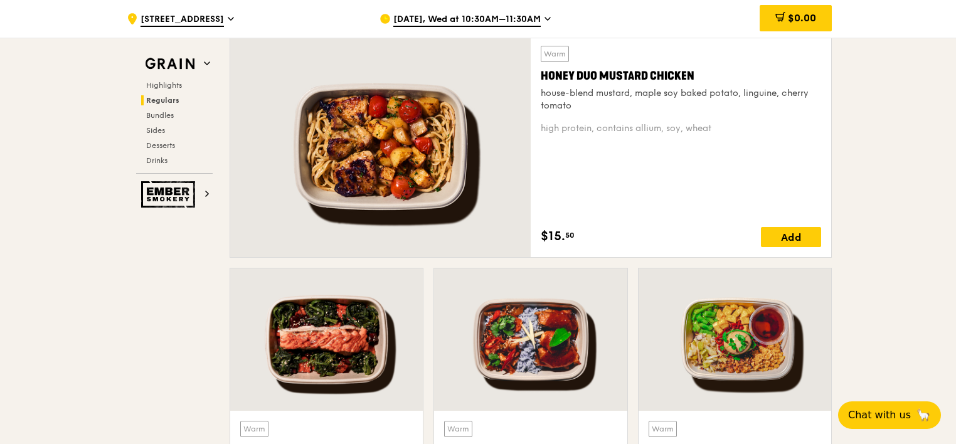
click at [637, 95] on div "house-blend mustard, maple soy baked potato, linguine, cherry tomato" at bounding box center [681, 99] width 281 height 25
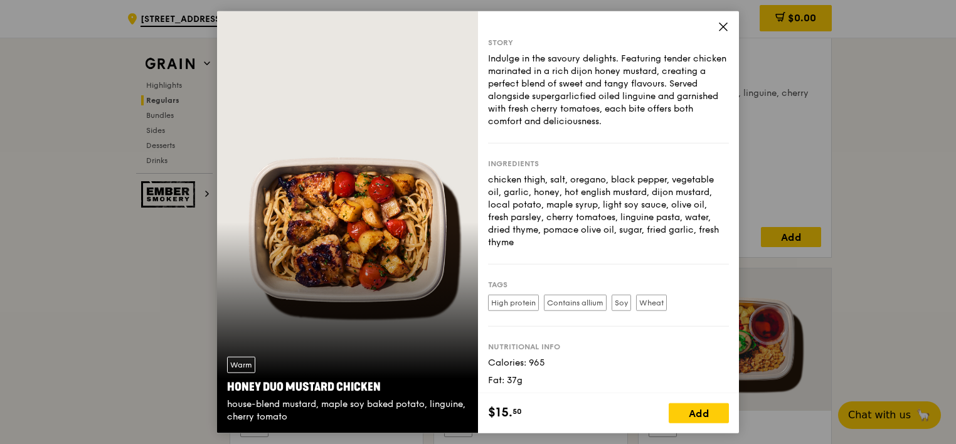
drag, startPoint x: 296, startPoint y: 417, endPoint x: 228, endPoint y: 389, distance: 74.0
click at [228, 389] on div "Warm Honey Duo Mustard Chicken house-blend mustard, maple soy baked potato, lin…" at bounding box center [347, 389] width 261 height 87
copy div "Honey Duo Mustard Chicken house-blend mustard, maple soy baked potato, linguine…"
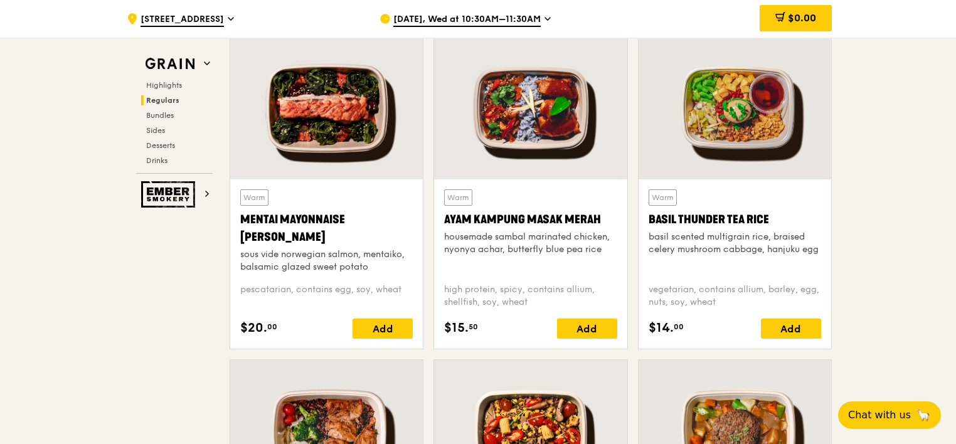
scroll to position [1130, 0]
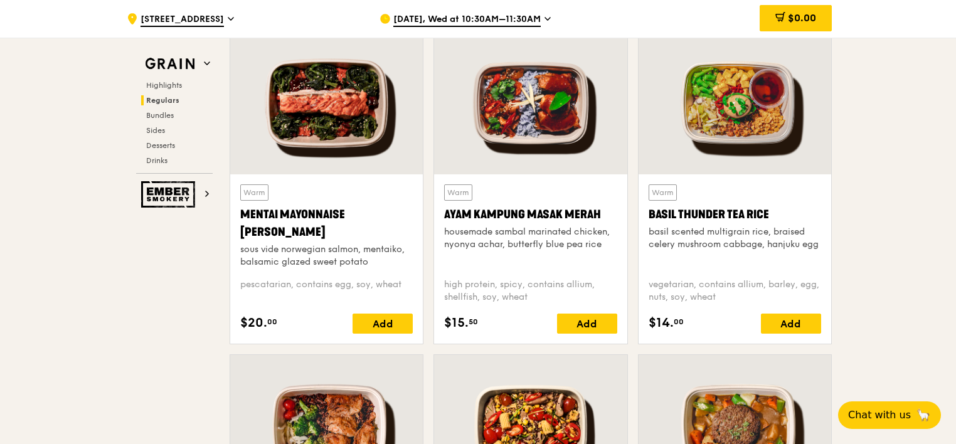
click at [534, 240] on div "housemade sambal marinated chicken, nyonya achar, butterfly blue pea rice" at bounding box center [530, 238] width 173 height 25
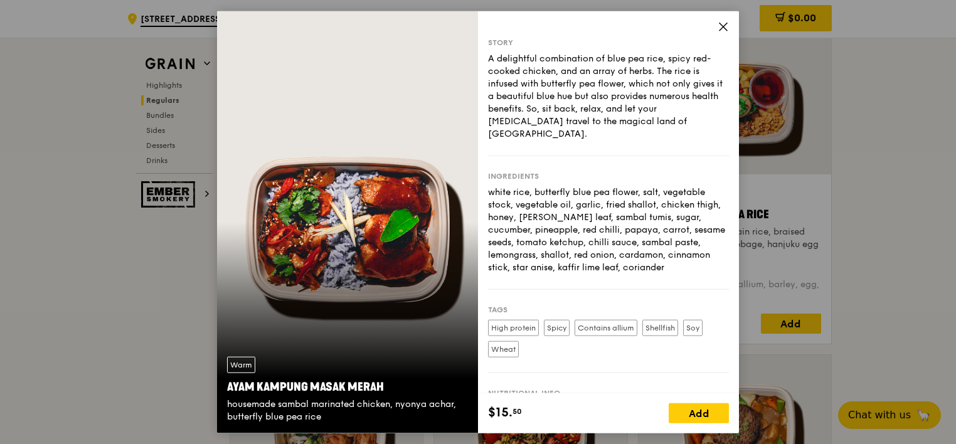
drag, startPoint x: 324, startPoint y: 417, endPoint x: 228, endPoint y: 388, distance: 99.5
click at [228, 388] on div "Warm Ayam Kampung Masak Merah housemade sambal marinated chicken, nyonya achar,…" at bounding box center [347, 389] width 261 height 87
copy div "Ayam Kampung Masak Merah housemade sambal marinated chicken, nyonya achar, butt…"
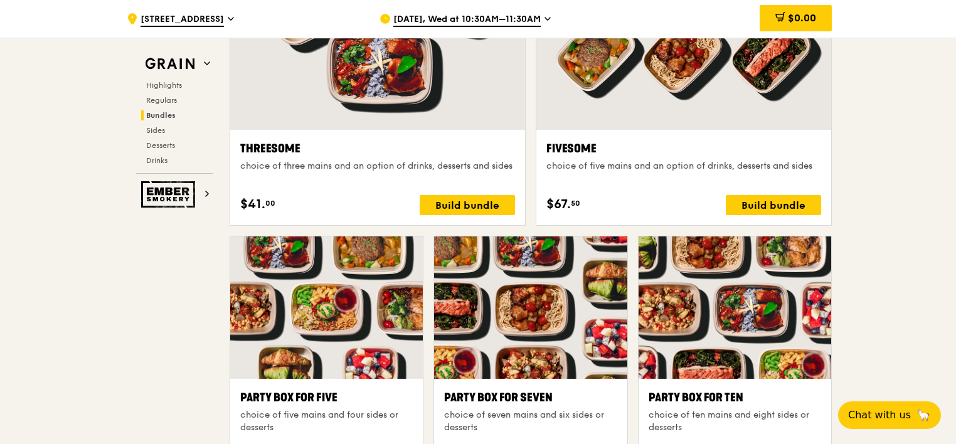
scroll to position [2322, 0]
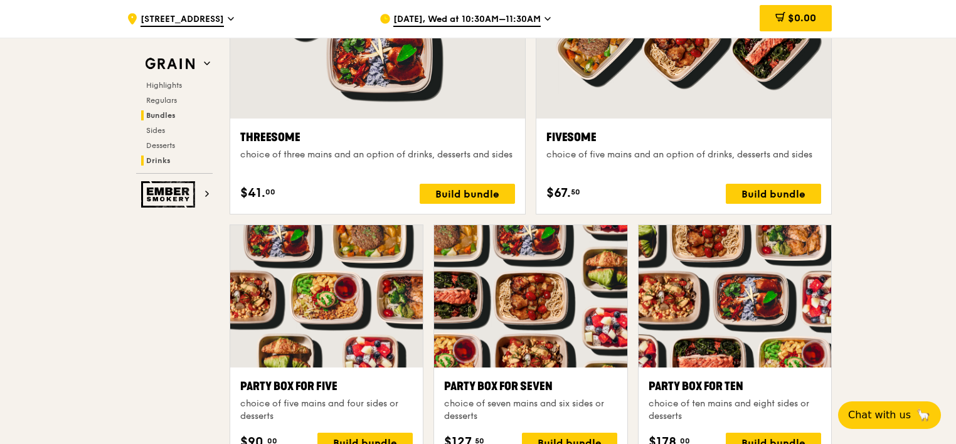
click at [160, 158] on span "Drinks" at bounding box center [158, 160] width 24 height 9
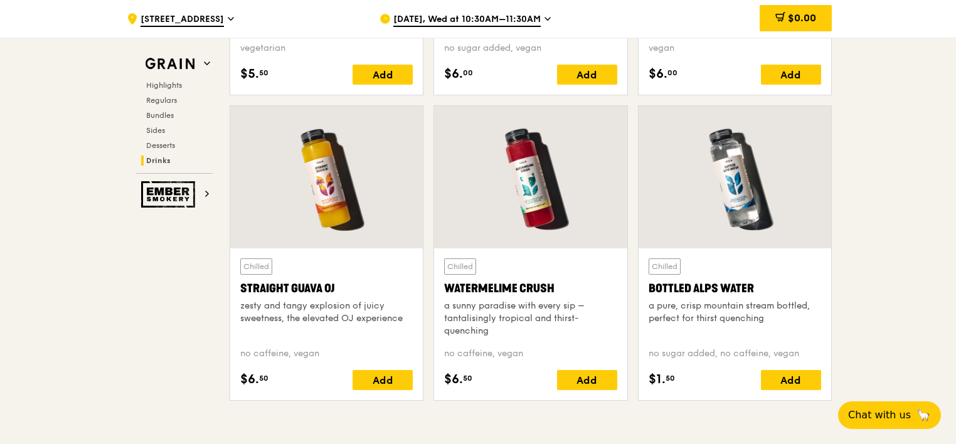
scroll to position [4905, 0]
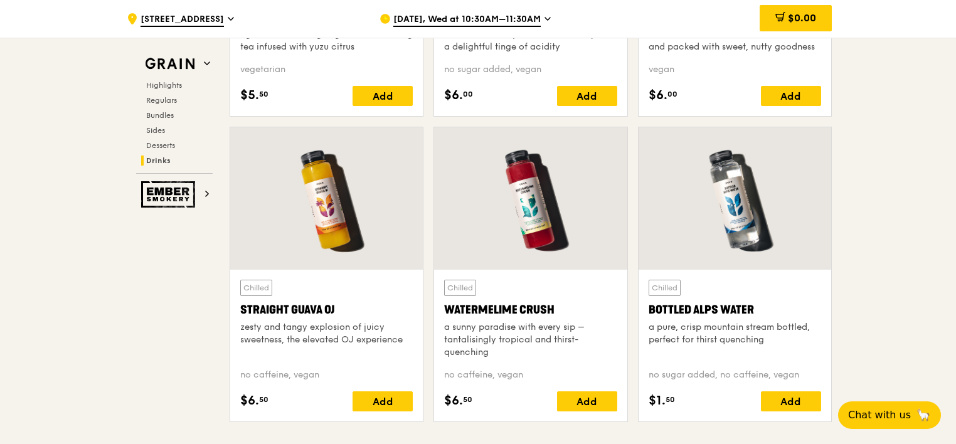
click at [353, 334] on div "zesty and tangy explosion of juicy sweetness, the elevated OJ experience" at bounding box center [326, 333] width 173 height 25
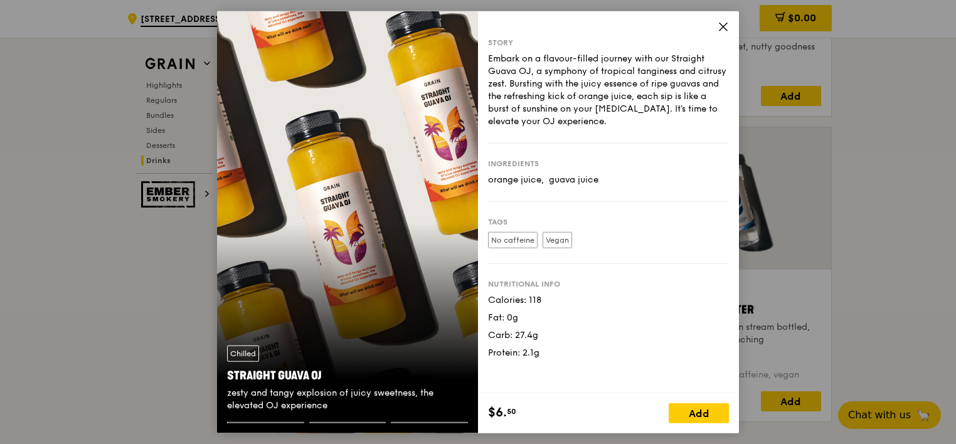
drag, startPoint x: 330, startPoint y: 405, endPoint x: 228, endPoint y: 377, distance: 105.4
click at [228, 377] on div "Chilled Straight Guava OJ zesty and tangy explosion of juicy sweetness, the ele…" at bounding box center [347, 378] width 261 height 87
copy div "Straight Guava OJ zesty and tangy explosion of juicy sweetness, the elevated OJ…"
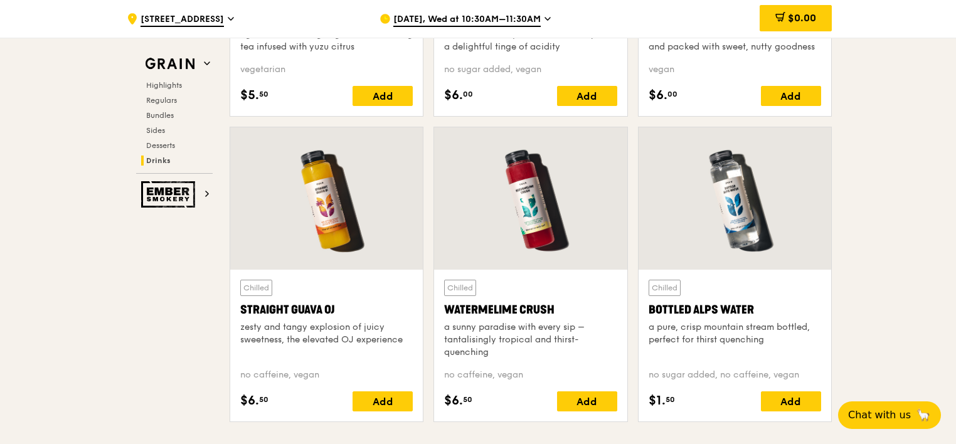
click at [542, 308] on div "Watermelime Crush" at bounding box center [530, 310] width 173 height 18
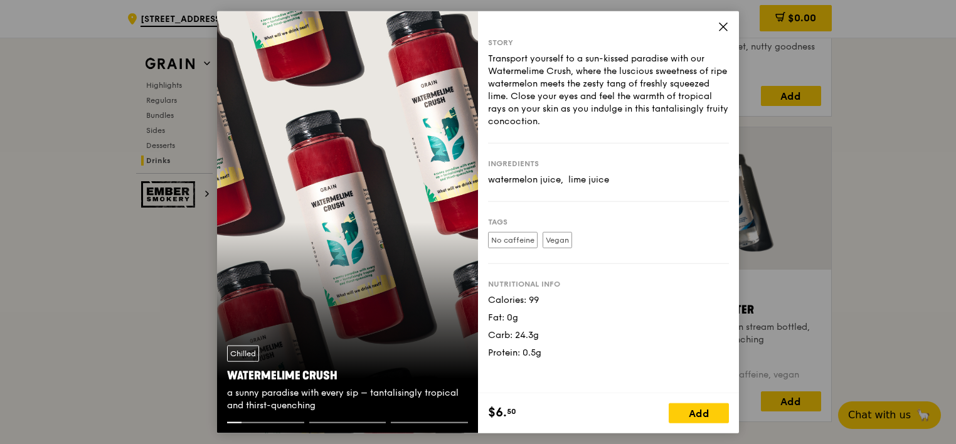
drag, startPoint x: 322, startPoint y: 405, endPoint x: 230, endPoint y: 378, distance: 96.1
click at [230, 378] on div "Chilled Watermelime Crush a sunny paradise with every sip – tantalisingly tropi…" at bounding box center [347, 378] width 261 height 87
copy div "Watermelime Crush a sunny paradise with every sip – tantalisingly tropical and …"
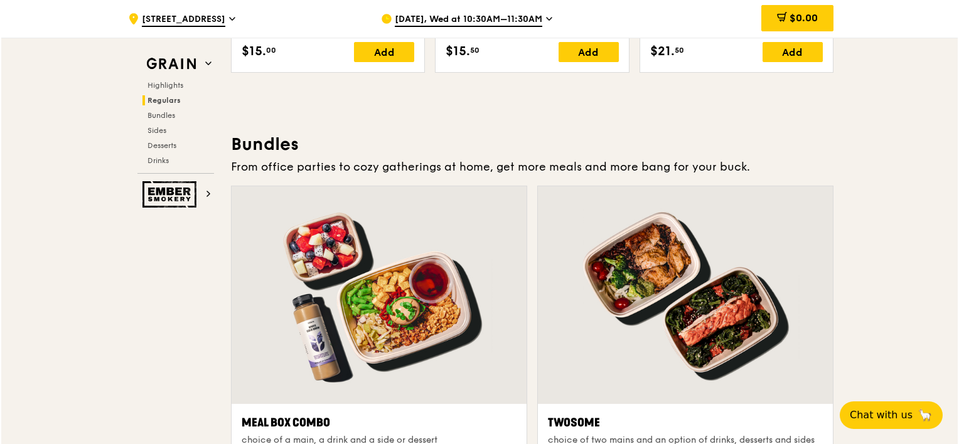
scroll to position [1946, 0]
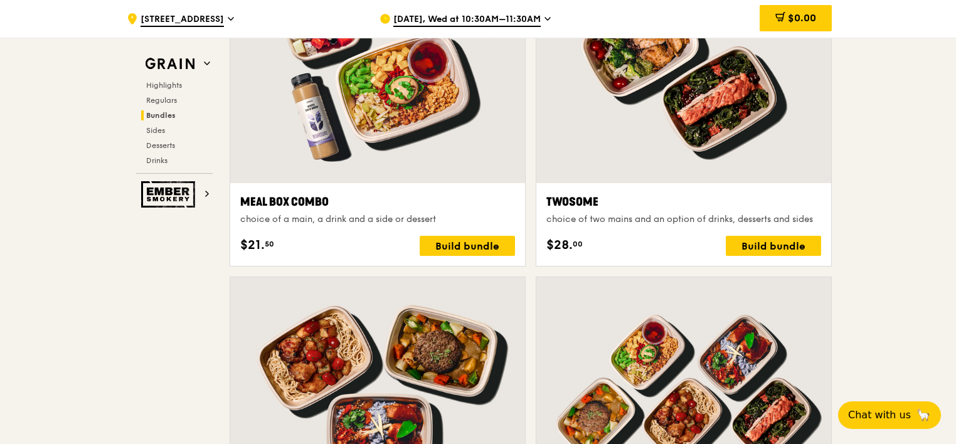
click at [682, 191] on div "Twosome choice of two mains and an option of drinks, desserts and sides $28. 00…" at bounding box center [684, 224] width 295 height 83
click at [773, 233] on div "Twosome choice of two mains and an option of drinks, desserts and sides $28. 00…" at bounding box center [684, 224] width 275 height 63
click at [772, 238] on div "Build bundle" at bounding box center [773, 246] width 95 height 20
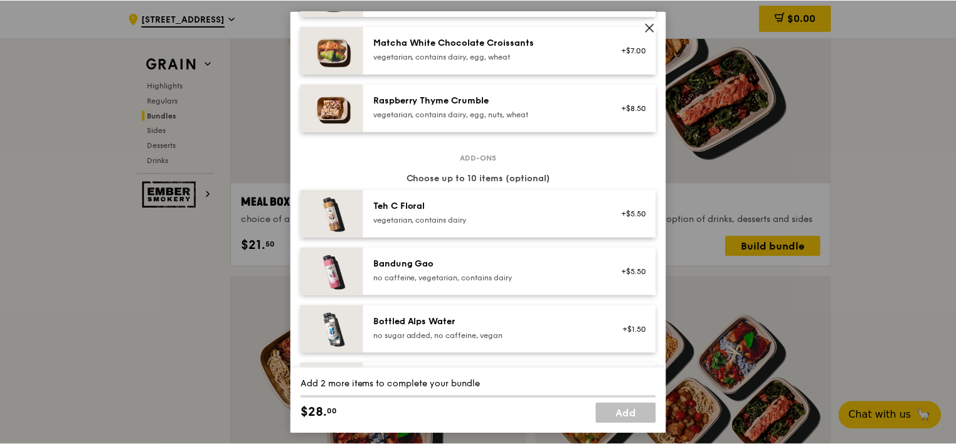
scroll to position [1148, 0]
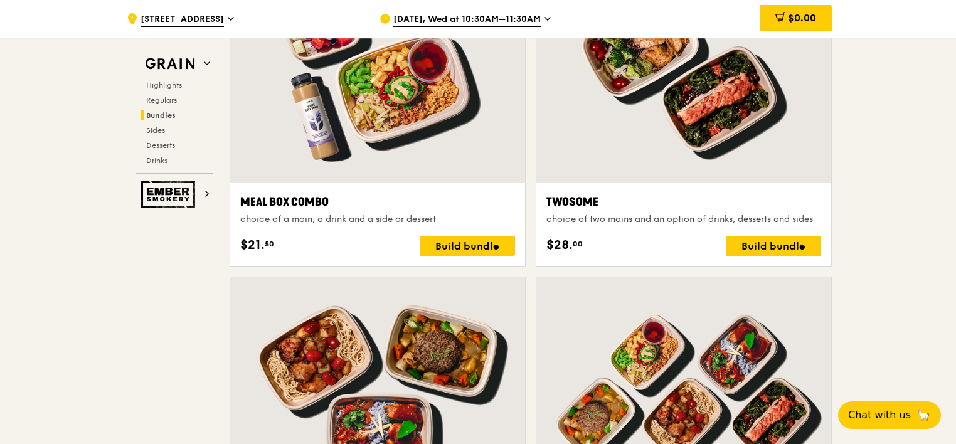
drag, startPoint x: 857, startPoint y: 306, endPoint x: 865, endPoint y: 306, distance: 8.2
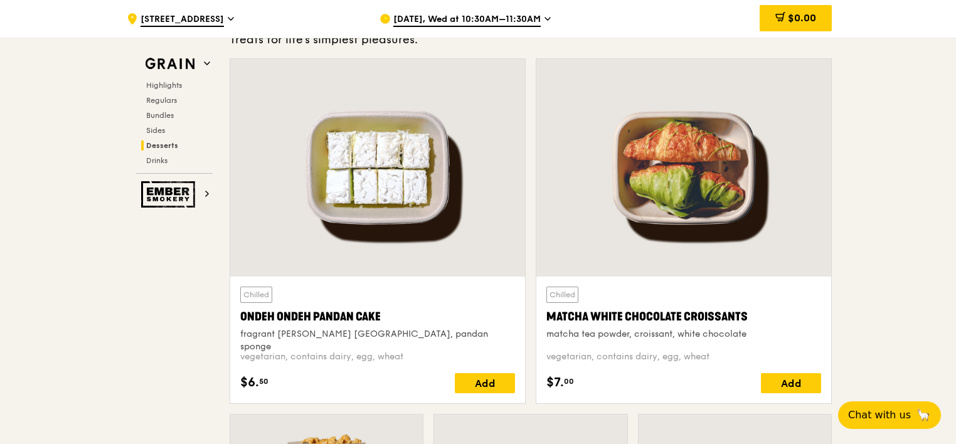
scroll to position [3703, 0]
